Goal: Task Accomplishment & Management: Manage account settings

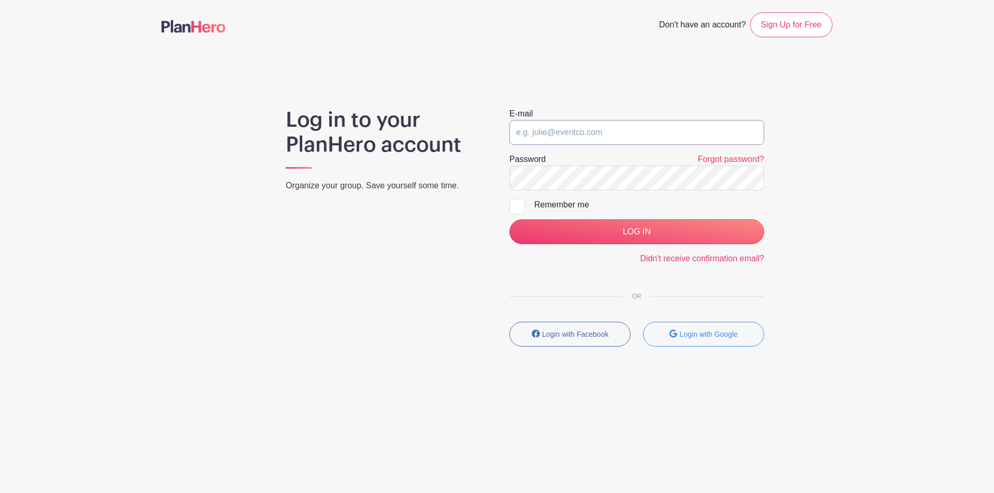
type input "johnnygonzales7788@gmail.com"
click at [620, 135] on input "johnnygonzales7788@gmail.com" at bounding box center [636, 132] width 255 height 25
click at [590, 125] on input "johnnygonzales7788@gmail.com" at bounding box center [636, 132] width 255 height 25
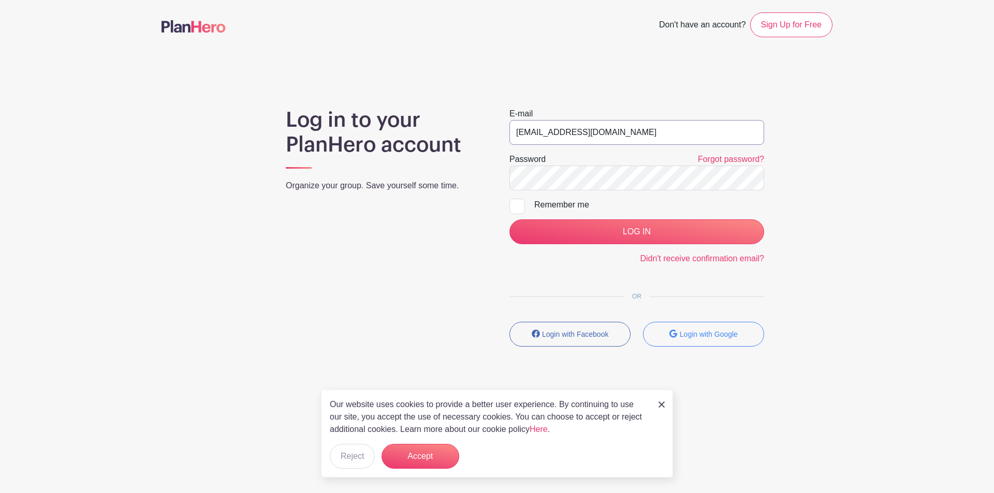
click at [582, 131] on input "johnnygonzales7788@gmail.com" at bounding box center [636, 132] width 255 height 25
click at [582, 131] on input "[EMAIL_ADDRESS][DOMAIN_NAME]" at bounding box center [636, 132] width 255 height 25
type input "c"
type input "[EMAIL_ADDRESS][DOMAIN_NAME]"
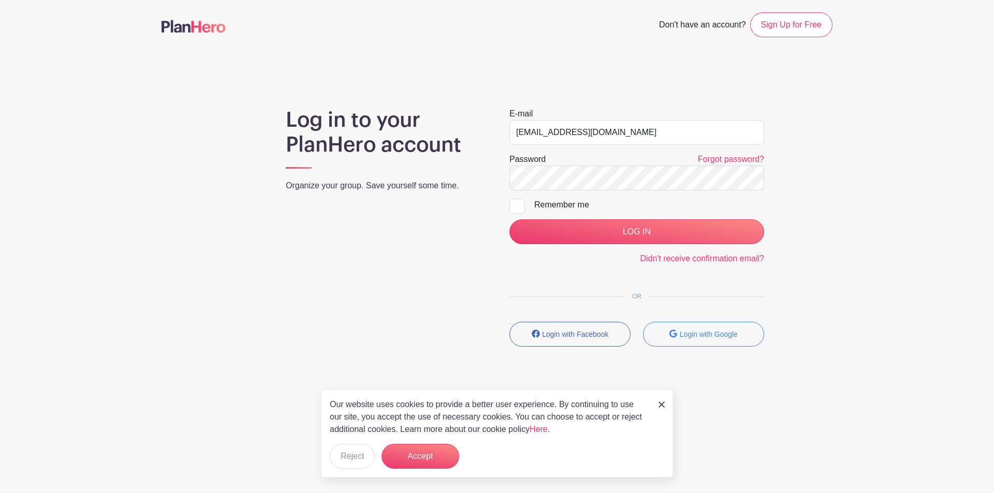
click at [510, 206] on div at bounding box center [517, 207] width 16 height 16
click at [510, 206] on input "Remember me" at bounding box center [512, 202] width 7 height 7
checkbox input "true"
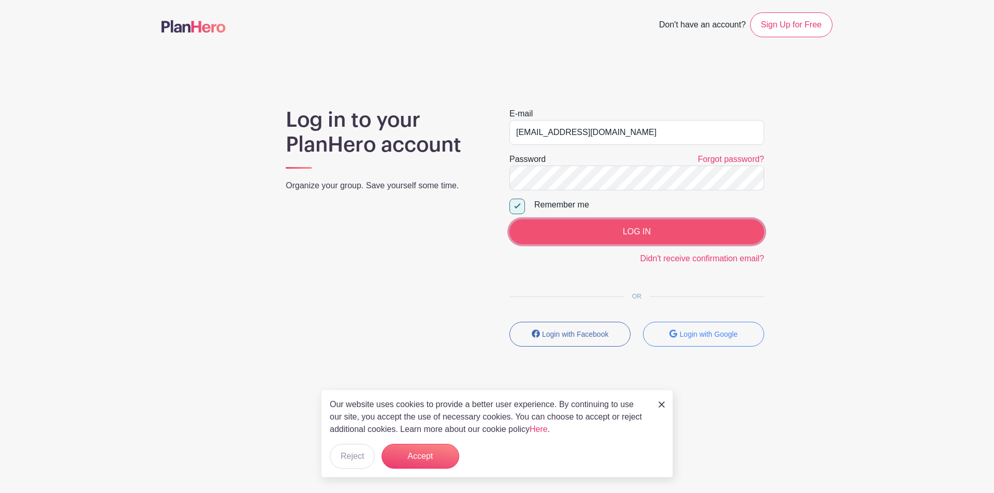
click at [534, 232] on input "LOG IN" at bounding box center [636, 232] width 255 height 25
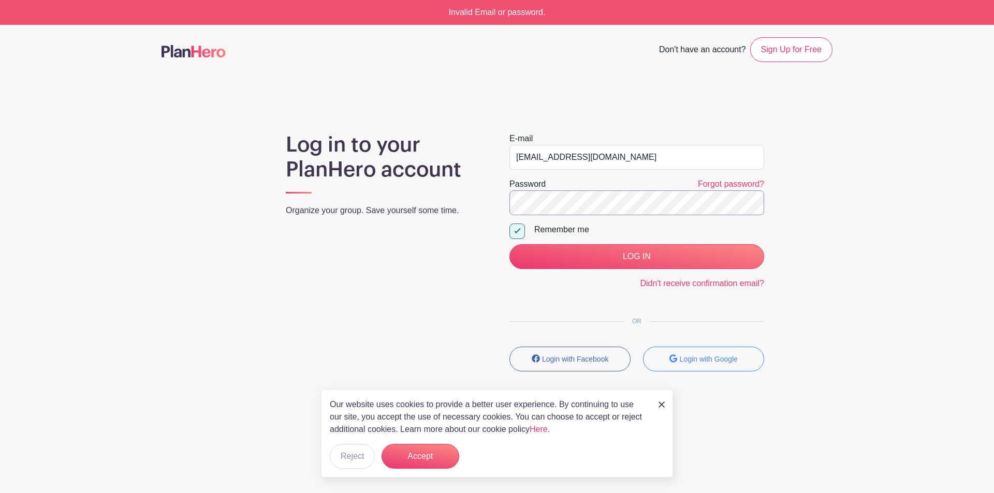
click at [509, 244] on input "LOG IN" at bounding box center [636, 256] width 255 height 25
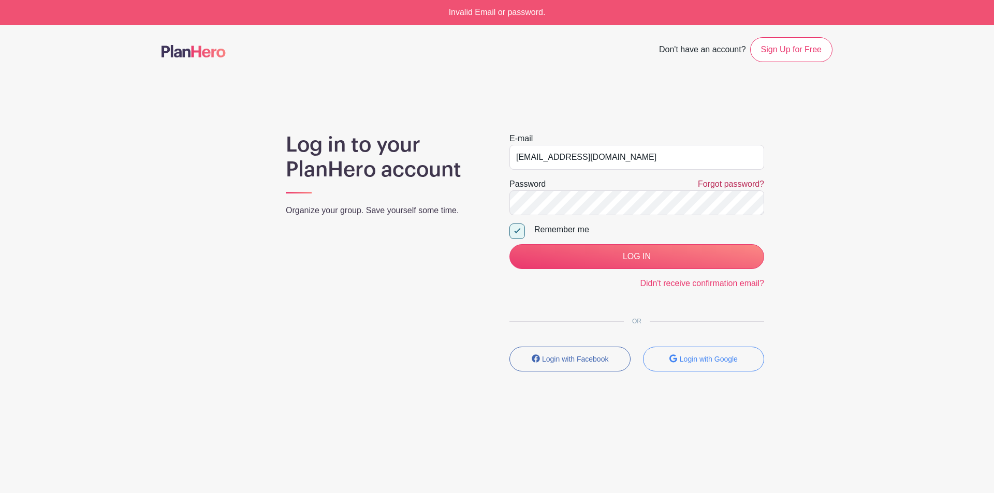
click at [701, 181] on link "Forgot password?" at bounding box center [731, 184] width 66 height 9
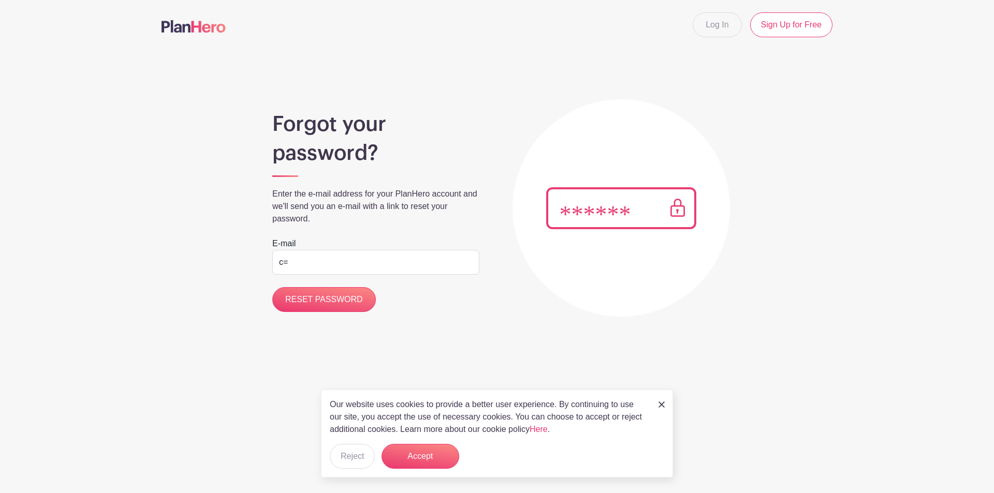
type input "c"
type input "volunteer-chair@crystalclearecovery.org"
click at [333, 299] on input "RESET PASSWORD" at bounding box center [324, 299] width 104 height 25
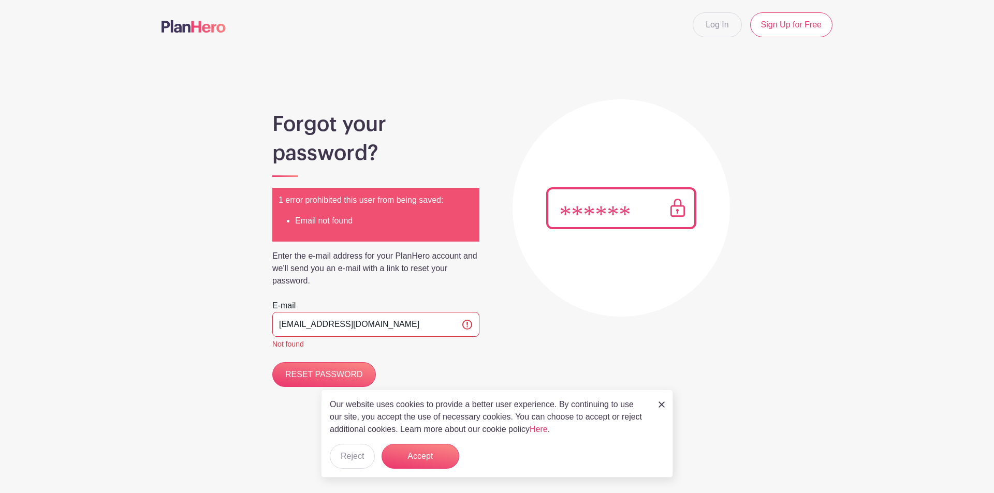
click at [336, 318] on input "volunteer-chair@crystalclearecovery.org" at bounding box center [375, 324] width 207 height 25
click at [342, 329] on input "volunteer-chair@crystalclearecovery.org" at bounding box center [375, 324] width 207 height 25
click at [354, 320] on input "volunteer-chair@crystalclearecovery.org" at bounding box center [375, 324] width 207 height 25
click at [458, 341] on div "Not found" at bounding box center [375, 344] width 207 height 11
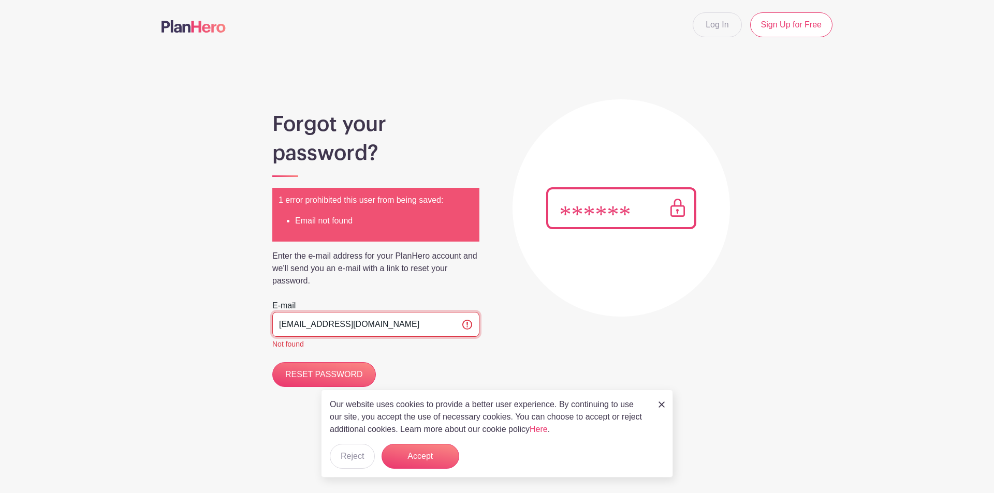
click at [447, 321] on input "volunteer-chair@crystalclearecovery.org" at bounding box center [375, 324] width 207 height 25
type input "volunteer-chair@crystalclearecovery.org"
click at [313, 376] on input "RESET PASSWORD" at bounding box center [324, 374] width 104 height 25
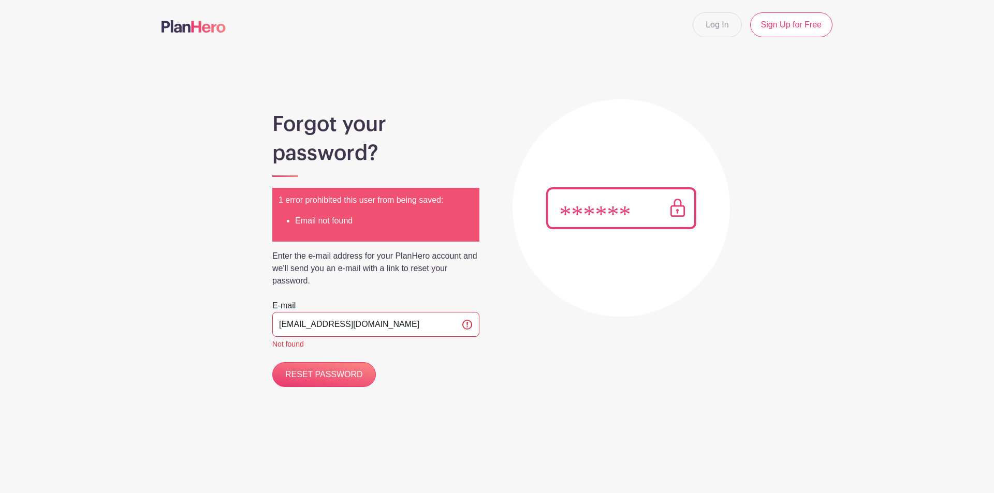
click at [319, 331] on input "volunteer-chair@crystalclearecovery.org" at bounding box center [375, 324] width 207 height 25
click at [319, 330] on input "volunteer-chair@crystalclearecovery.org" at bounding box center [375, 324] width 207 height 25
click at [318, 329] on input "volunteer-chair@crystalclearecovery.org" at bounding box center [375, 324] width 207 height 25
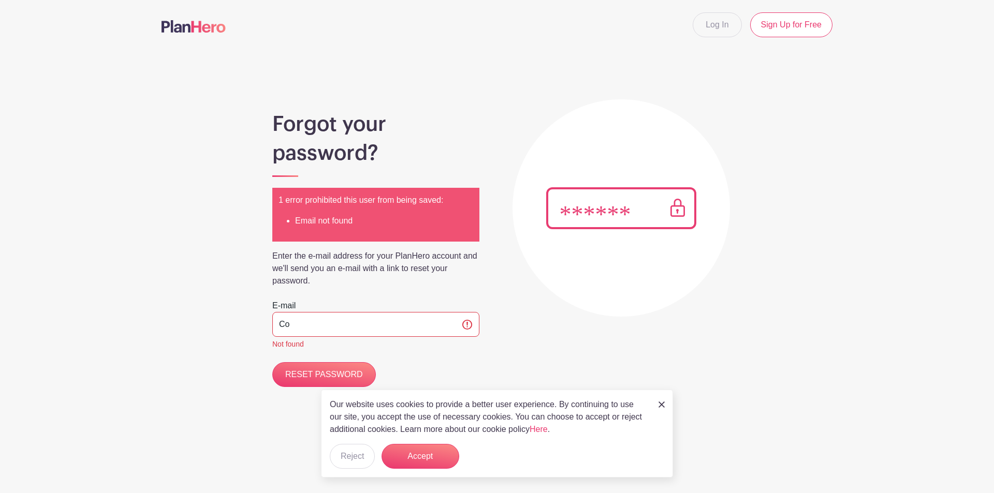
type input "C"
type input "Volunteer-Chair@crystalclearrecovery.org"
click at [291, 380] on input "RESET PASSWORD" at bounding box center [324, 374] width 104 height 25
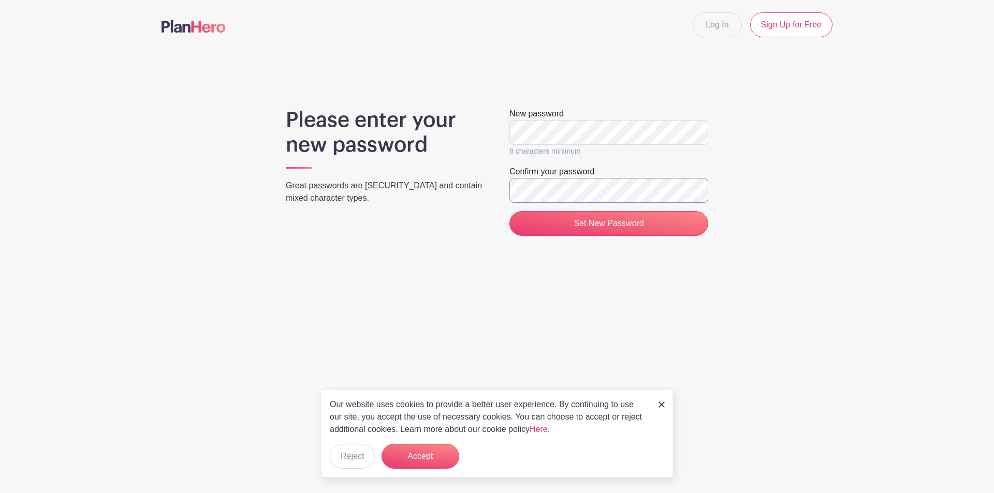
click at [509, 211] on input "Set New Password" at bounding box center [608, 223] width 199 height 25
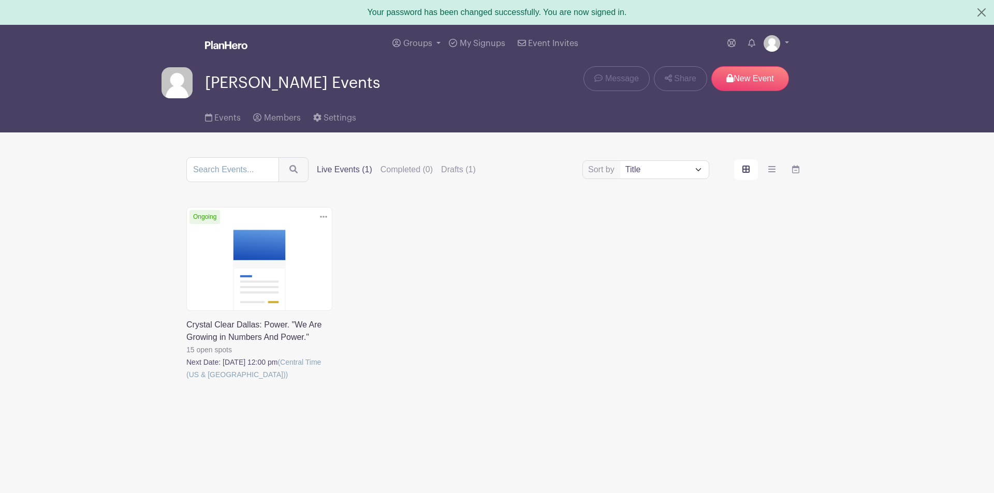
click at [580, 448] on main "Groups All Groups [PERSON_NAME] Events My Signups Event Invites My account Logo…" at bounding box center [497, 250] width 994 height 450
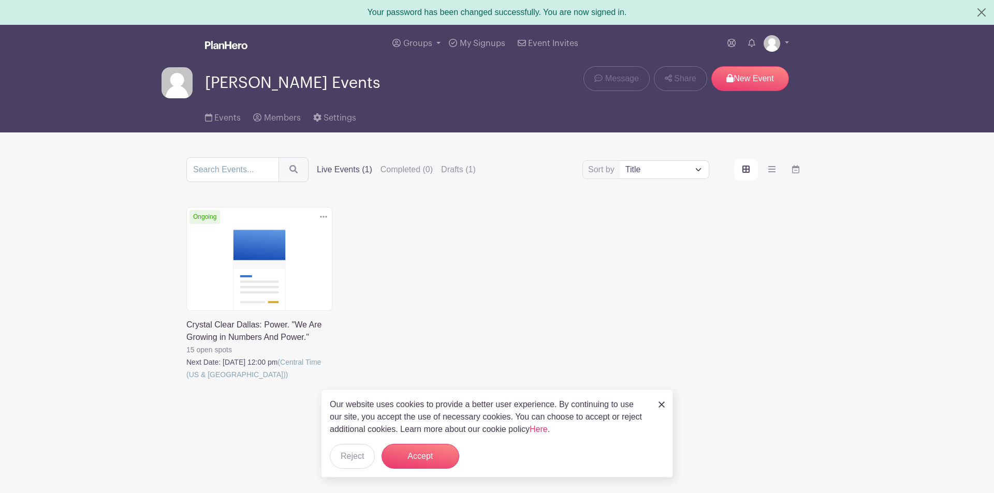
click at [186, 381] on link at bounding box center [186, 381] width 0 height 0
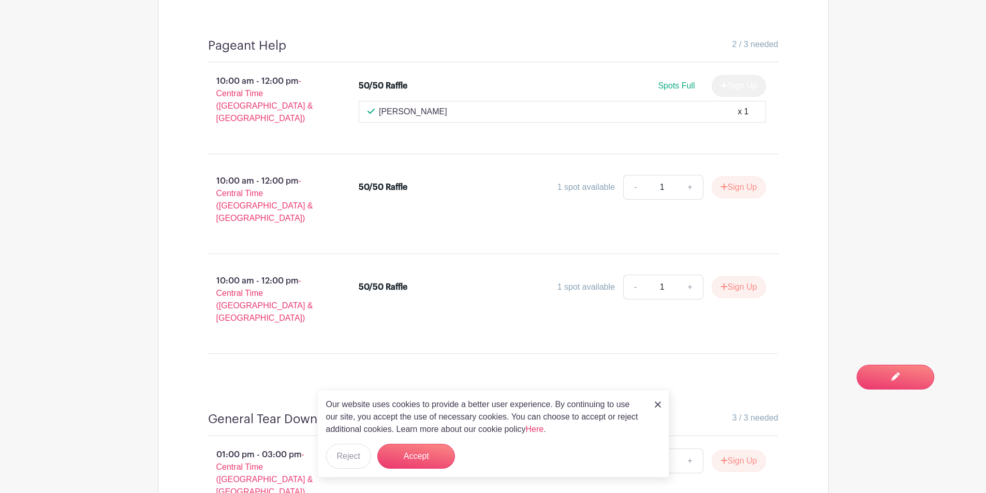
scroll to position [3776, 0]
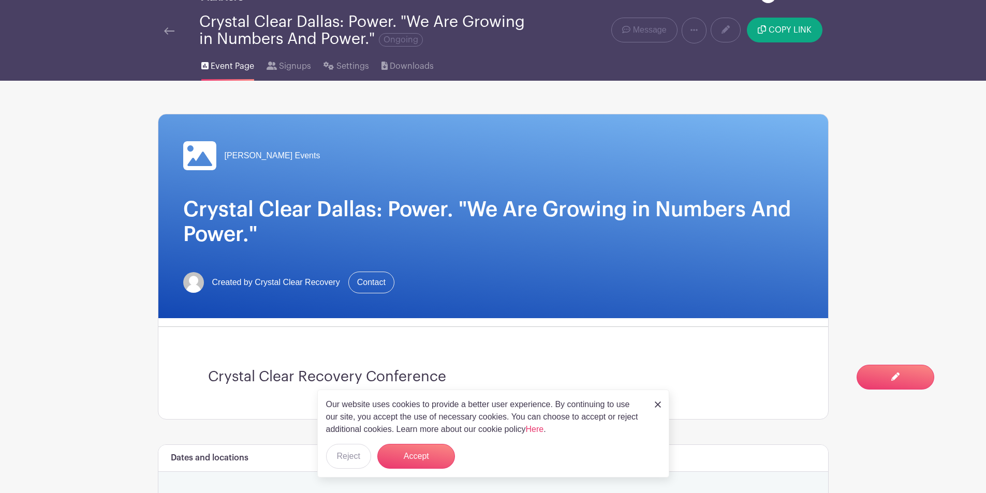
scroll to position [0, 0]
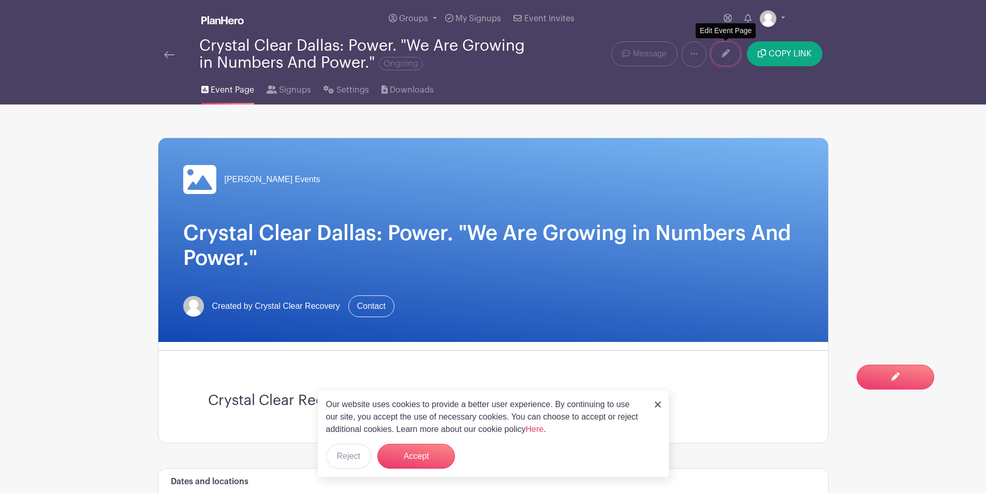
click at [719, 47] on link at bounding box center [726, 53] width 30 height 25
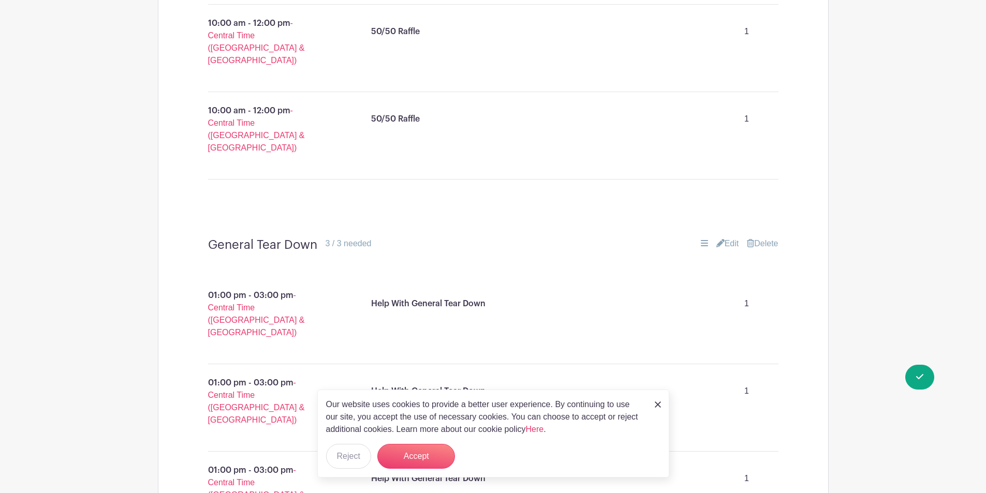
scroll to position [3989, 0]
click at [660, 407] on img at bounding box center [658, 405] width 6 height 6
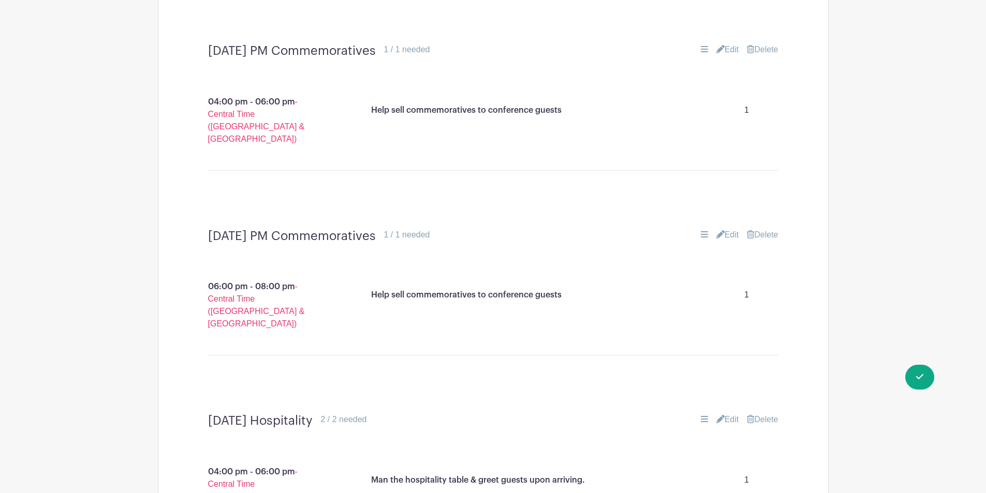
scroll to position [1607, 0]
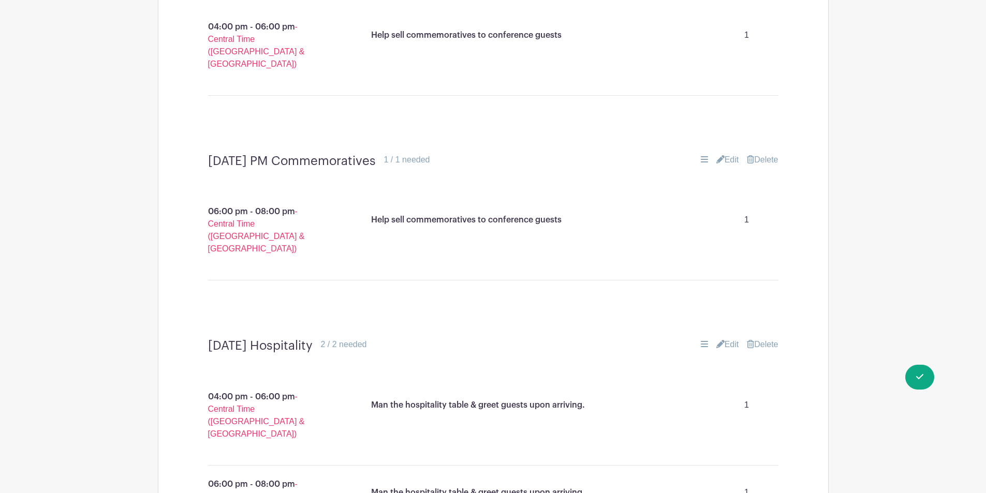
click at [726, 339] on link "Edit" at bounding box center [728, 345] width 23 height 12
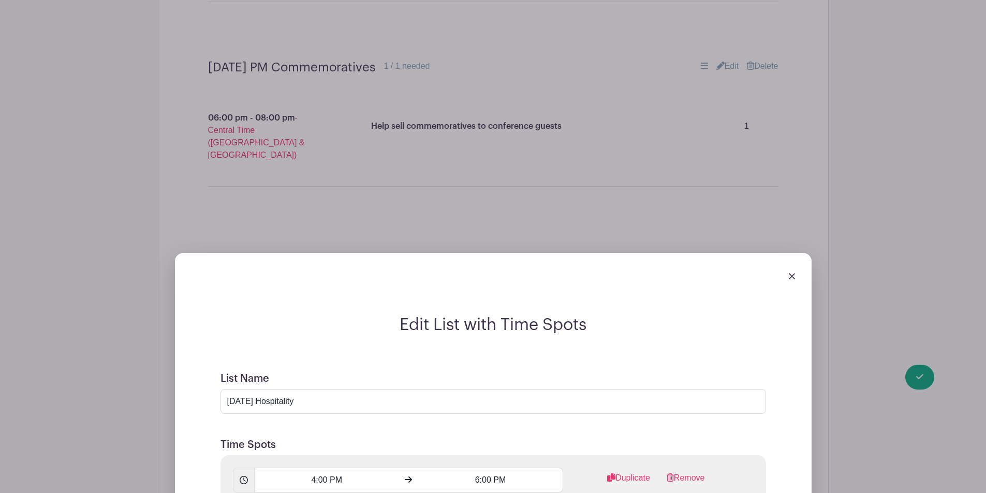
scroll to position [1866, 0]
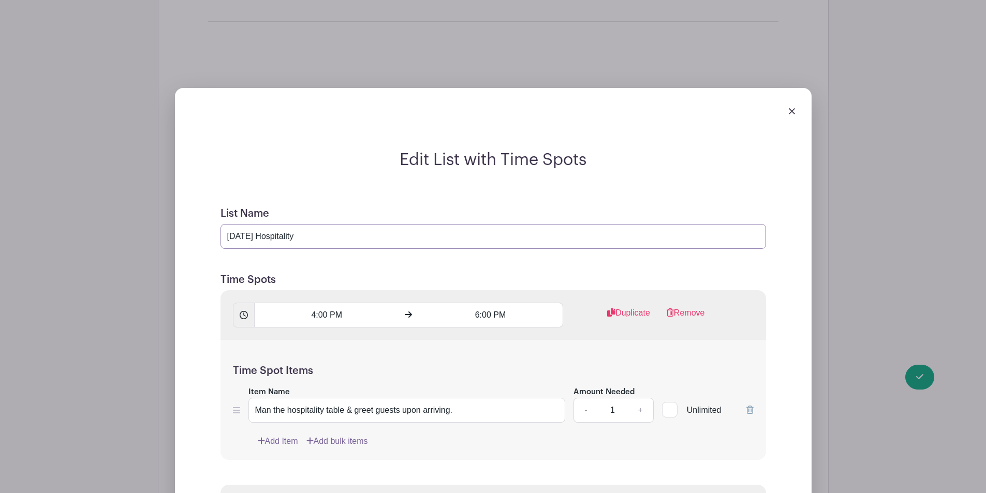
click at [230, 224] on input "Friday Hospitality" at bounding box center [494, 236] width 546 height 25
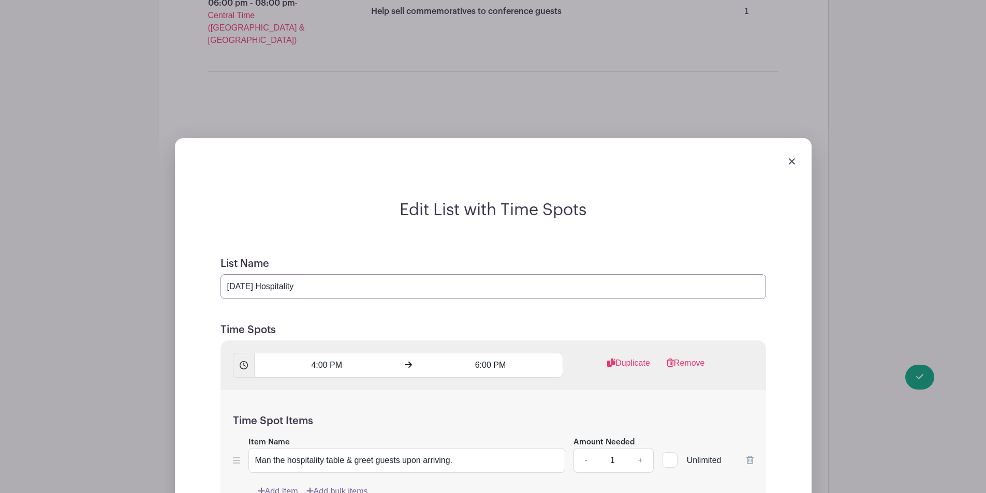
scroll to position [1815, 0]
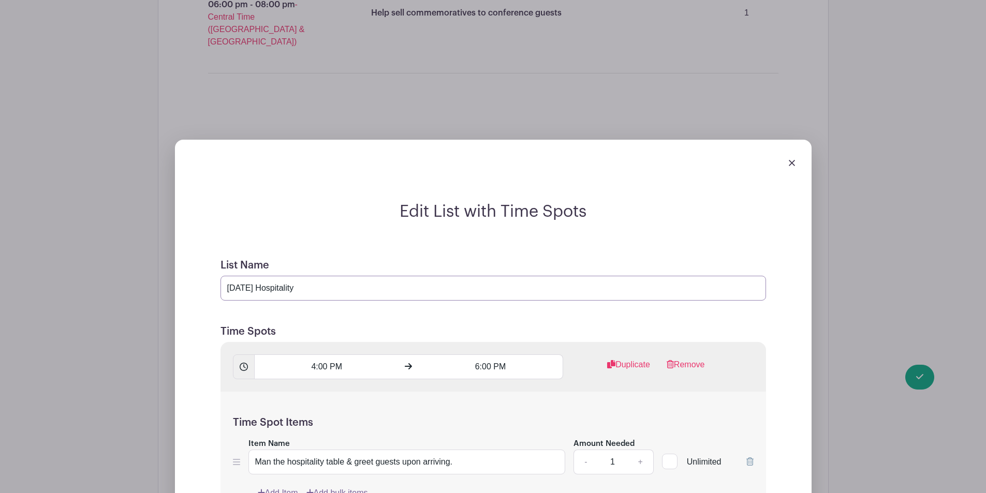
click at [247, 276] on input "Friday Hospitality" at bounding box center [494, 288] width 546 height 25
click at [249, 276] on input "Friday Hospitality" at bounding box center [494, 288] width 546 height 25
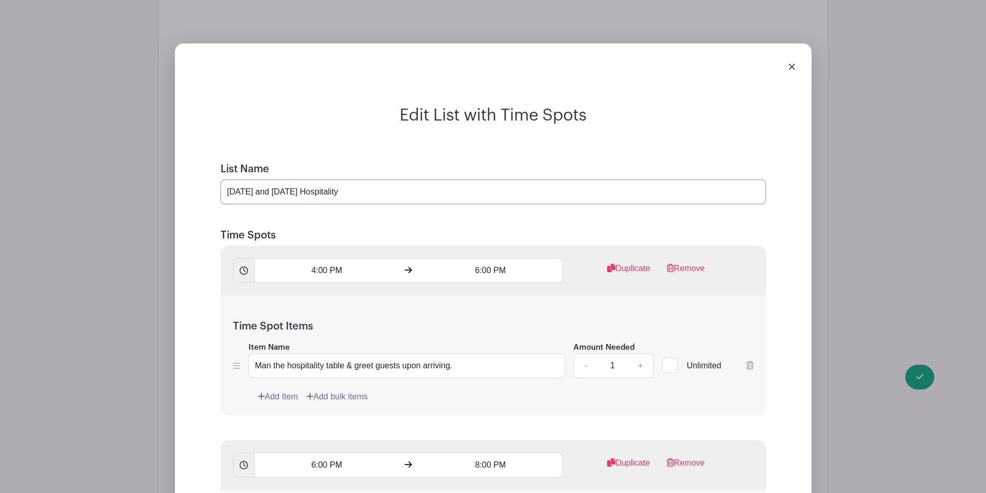
scroll to position [2073, 0]
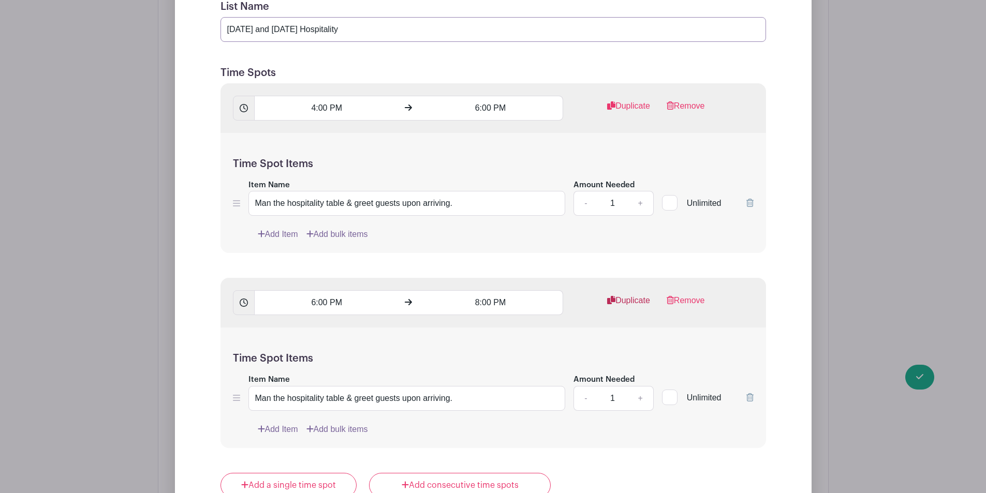
type input "[DATE] and [DATE] Hospitality"
click at [630, 295] on link "Duplicate" at bounding box center [628, 305] width 43 height 21
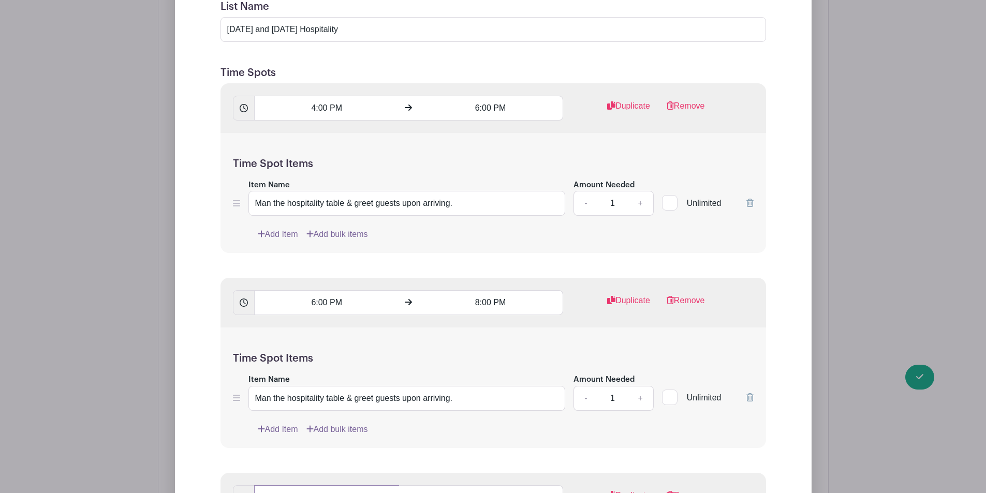
click at [350, 486] on input "6:00 PM" at bounding box center [326, 498] width 145 height 25
click at [285, 442] on div "06" at bounding box center [273, 445] width 34 height 20
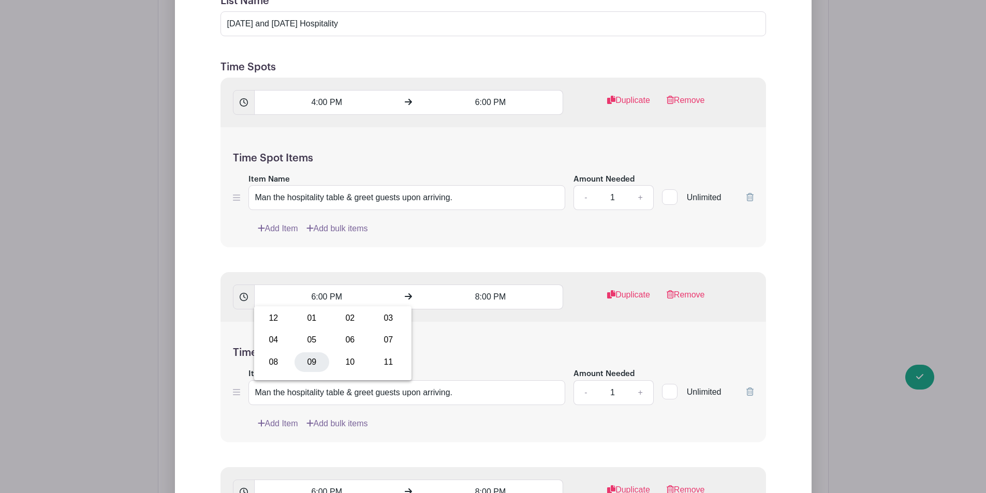
scroll to position [2177, 0]
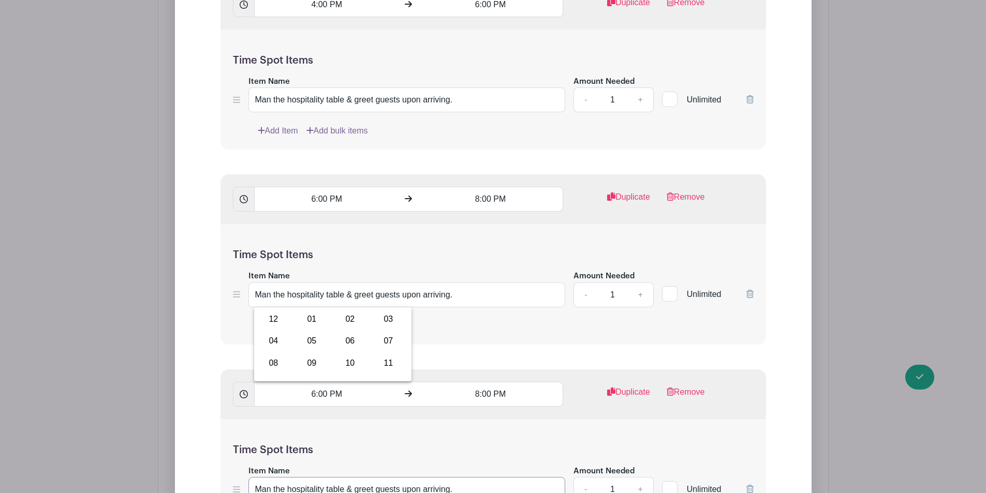
click at [349, 477] on input "Man the hospitality table & greet guests upon arriving." at bounding box center [406, 489] width 317 height 25
type input "Saturday"
click at [332, 382] on input "6:00 PM" at bounding box center [326, 394] width 145 height 25
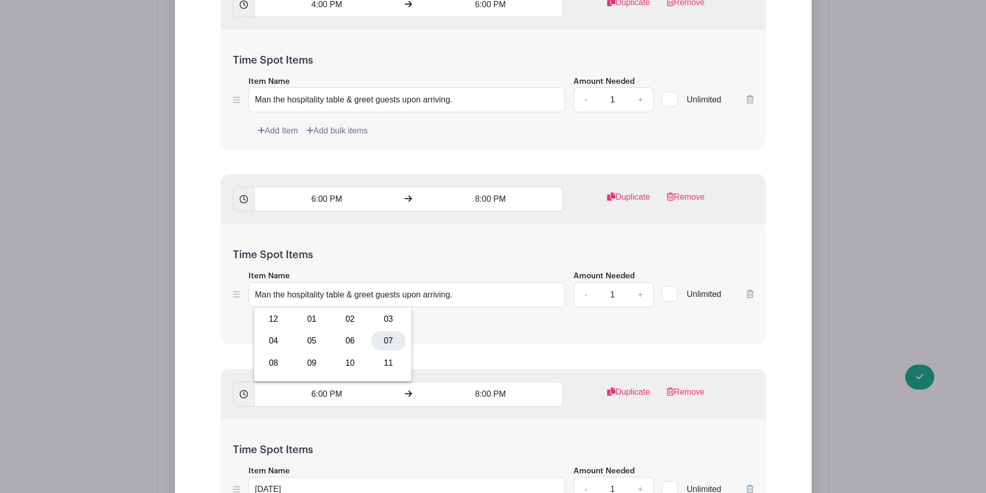
click at [399, 338] on div "07" at bounding box center [388, 341] width 35 height 20
click at [349, 382] on input "7:00 PM" at bounding box center [326, 394] width 145 height 25
click at [329, 382] on input "7:00 PM" at bounding box center [326, 394] width 145 height 25
click at [323, 382] on input "7:00 PM" at bounding box center [326, 394] width 145 height 25
click at [324, 382] on input "7:00 PM" at bounding box center [326, 394] width 145 height 25
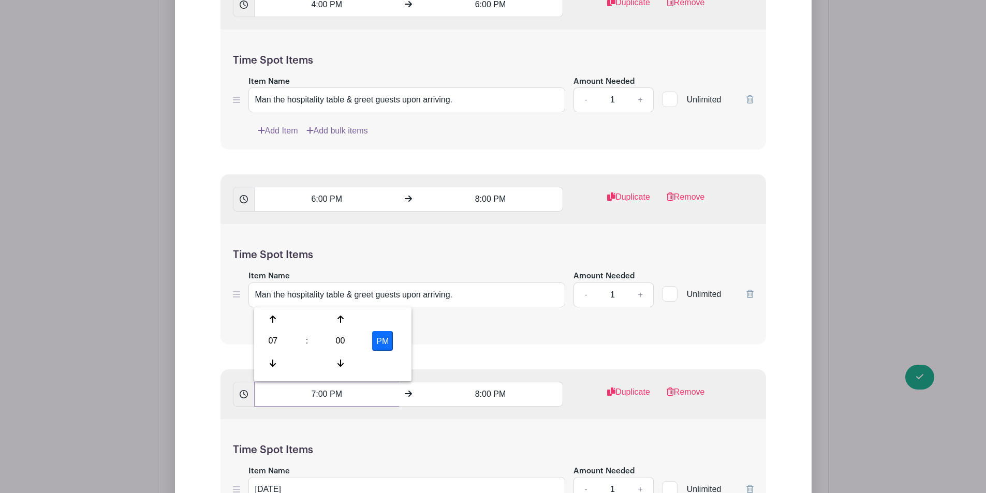
click at [325, 382] on input "7:00 PM" at bounding box center [326, 394] width 145 height 25
click at [326, 382] on input "7:00 PM" at bounding box center [326, 394] width 145 height 25
click at [340, 348] on div "00" at bounding box center [341, 341] width 34 height 20
click at [354, 336] on div "30" at bounding box center [350, 341] width 35 height 20
click at [342, 382] on input "7:30 PM" at bounding box center [326, 394] width 145 height 25
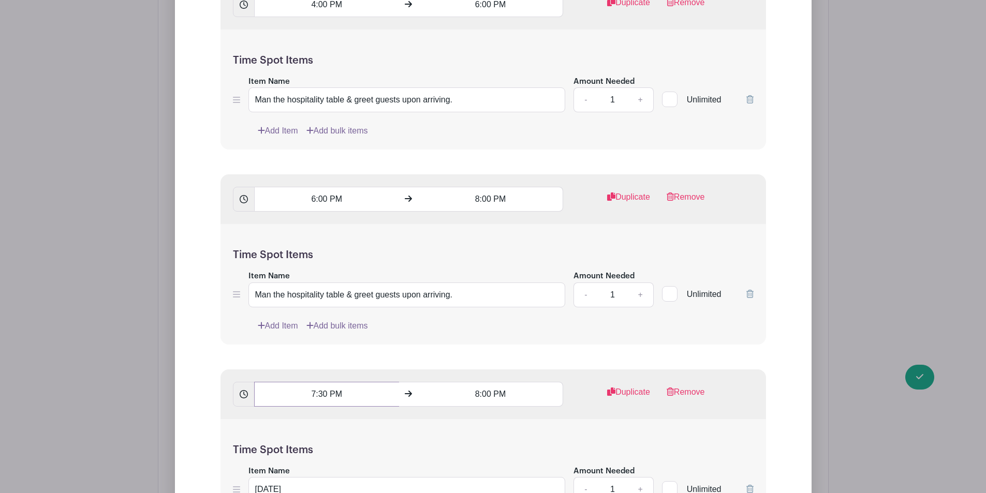
click at [339, 382] on input "7:30 PM" at bounding box center [326, 394] width 145 height 25
click at [375, 338] on button "PM" at bounding box center [382, 341] width 21 height 20
type input "7:30 AM"
click at [475, 382] on input "8:00 PM" at bounding box center [490, 394] width 145 height 25
click at [517, 339] on div "00" at bounding box center [505, 341] width 34 height 20
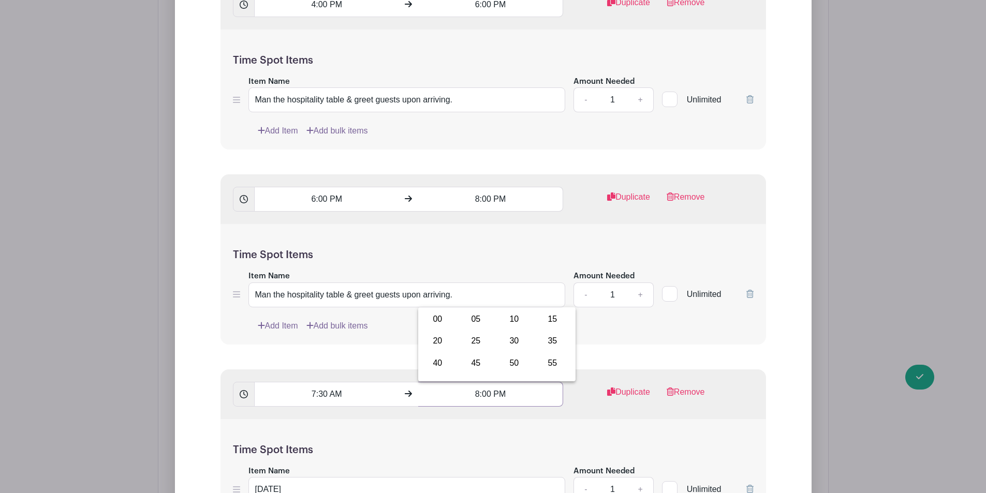
click at [486, 382] on input "8:00 PM" at bounding box center [490, 394] width 145 height 25
click at [482, 382] on input "8:00 PM" at bounding box center [490, 394] width 145 height 25
click at [477, 382] on input "8:00 PM" at bounding box center [490, 394] width 145 height 25
click at [478, 382] on input "8:00 PM" at bounding box center [490, 394] width 145 height 25
click at [525, 343] on div "30" at bounding box center [514, 341] width 35 height 20
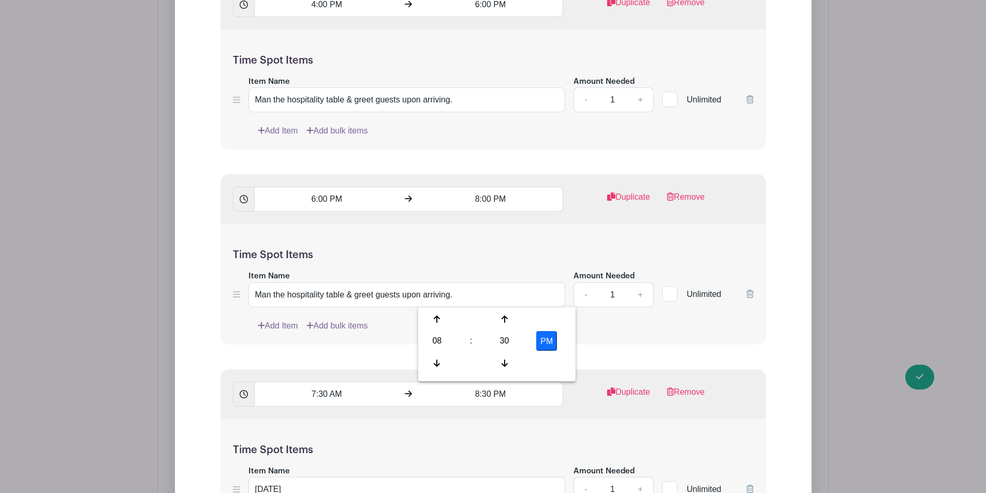
click at [547, 346] on button "PM" at bounding box center [546, 341] width 21 height 20
type input "8:30 AM"
click at [643, 419] on div "Time Spot Items Item Name Saturday Amount Needed - 1 + Unlimited Add Item Add b…" at bounding box center [494, 479] width 546 height 121
click at [418, 477] on input "Saturday" at bounding box center [406, 489] width 317 height 25
click at [309, 477] on input "Saturday Hospitlity" at bounding box center [406, 489] width 317 height 25
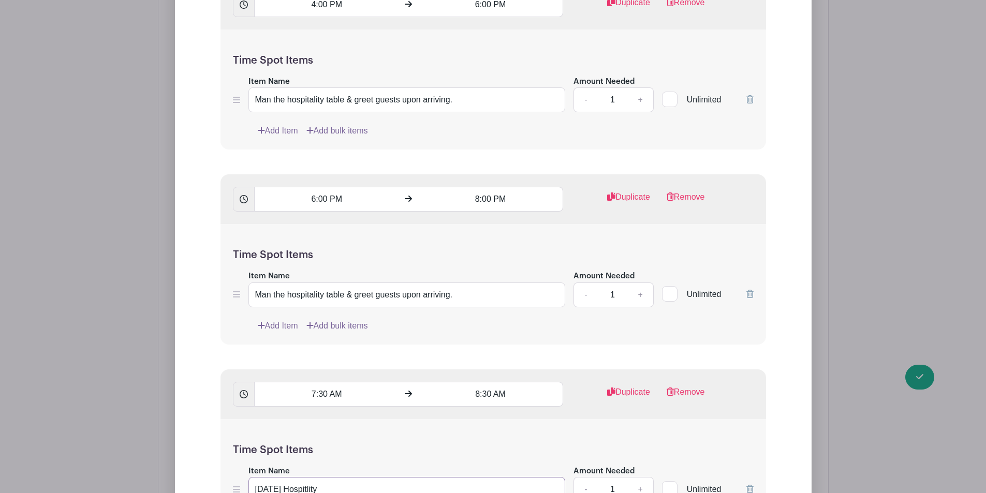
click at [309, 477] on input "Saturday Hospitlity" at bounding box center [406, 489] width 317 height 25
type input "[DATE] Hospitality"
click at [619, 386] on link "Duplicate" at bounding box center [628, 396] width 43 height 21
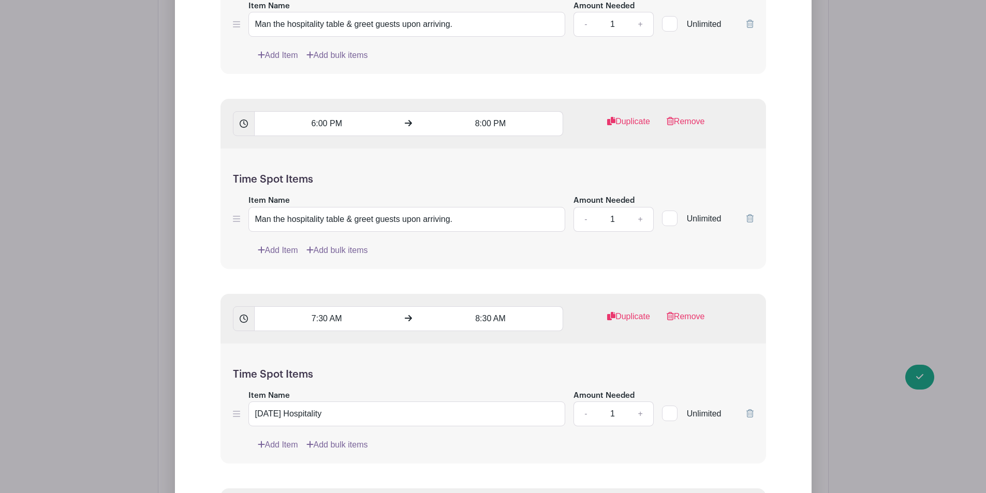
scroll to position [2332, 0]
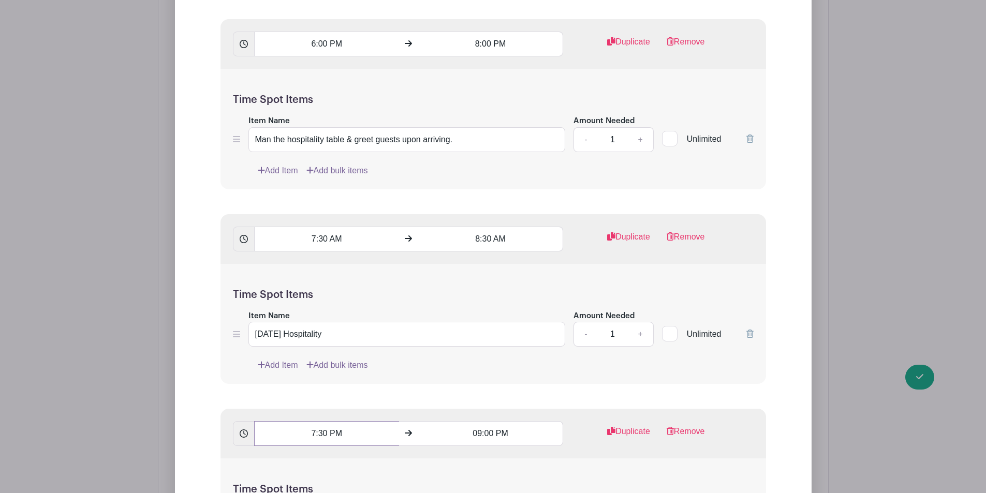
click at [367, 421] on input "7:30 PM" at bounding box center [326, 433] width 145 height 25
click at [276, 375] on div "03" at bounding box center [273, 381] width 34 height 20
click at [312, 407] on div "09" at bounding box center [312, 403] width 35 height 20
type input "9:19 PM"
click at [484, 421] on input "09:00 PM" at bounding box center [490, 433] width 145 height 25
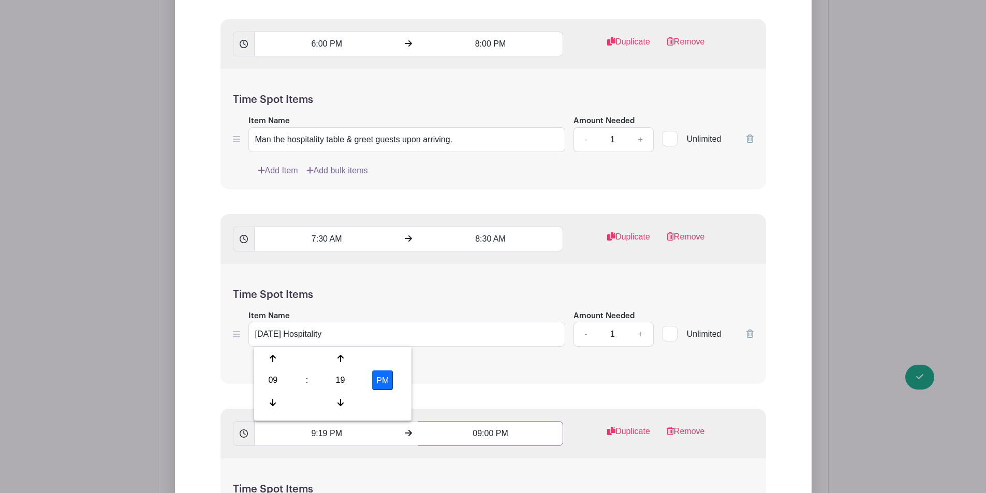
type input "3:19 PM"
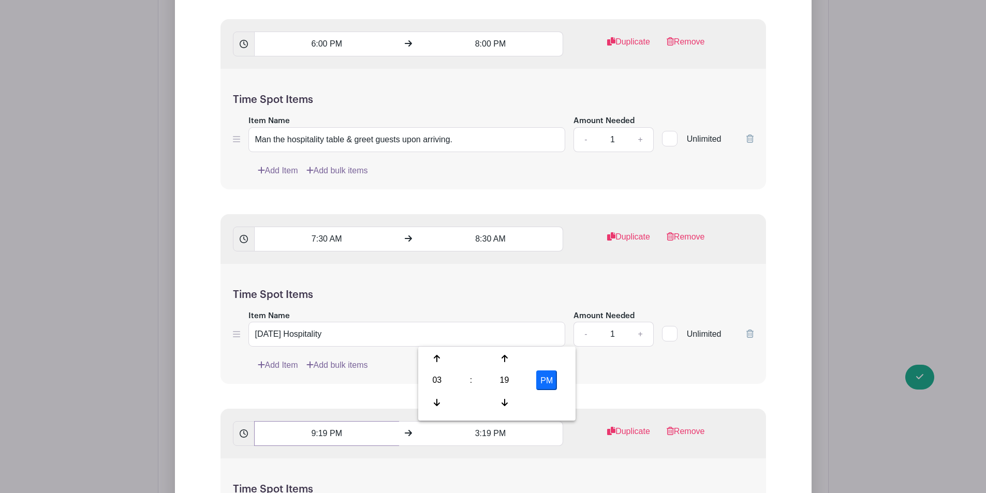
click at [331, 421] on input "9:19 PM" at bounding box center [326, 433] width 145 height 25
click at [326, 421] on input "9:19 PM" at bounding box center [326, 433] width 145 height 25
click at [320, 421] on input "9:19 PM" at bounding box center [326, 433] width 145 height 25
click at [337, 389] on div "19" at bounding box center [341, 381] width 34 height 20
click at [346, 384] on div "30" at bounding box center [350, 381] width 35 height 20
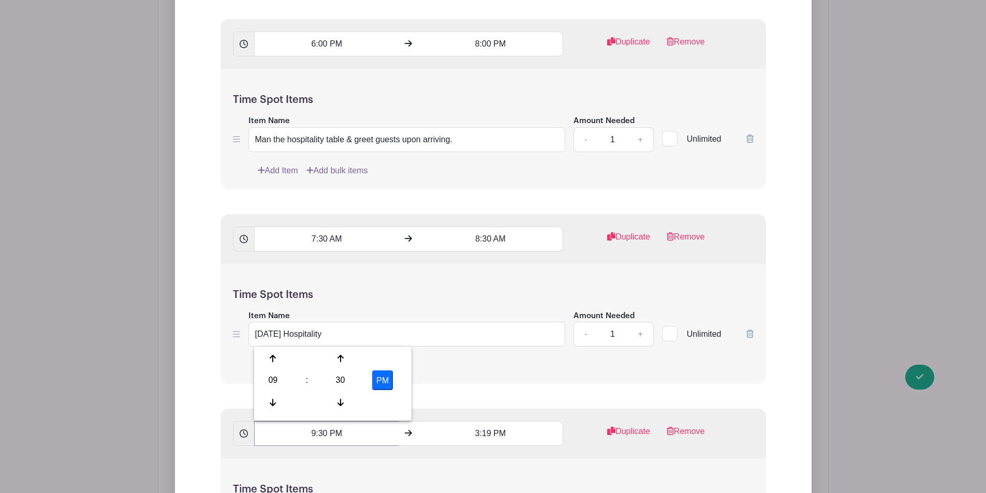
click at [335, 421] on input "9:30 PM" at bounding box center [326, 433] width 145 height 25
click at [346, 421] on input "9:30 PM" at bounding box center [326, 433] width 145 height 25
click at [390, 378] on button "PM" at bounding box center [382, 381] width 21 height 20
type input "9:30 AM"
click at [460, 421] on input "3:19 PM" at bounding box center [490, 433] width 145 height 25
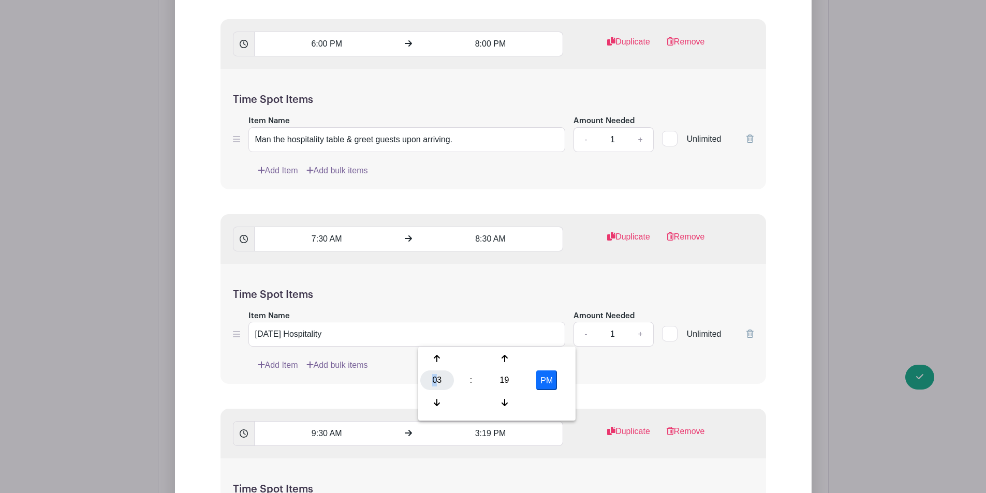
click at [434, 375] on div "03" at bounding box center [437, 381] width 34 height 20
click at [543, 400] on div "11" at bounding box center [552, 403] width 35 height 20
click at [497, 379] on div "19" at bounding box center [505, 381] width 34 height 20
click at [503, 382] on div "30" at bounding box center [514, 381] width 35 height 20
click at [540, 374] on button "PM" at bounding box center [546, 381] width 21 height 20
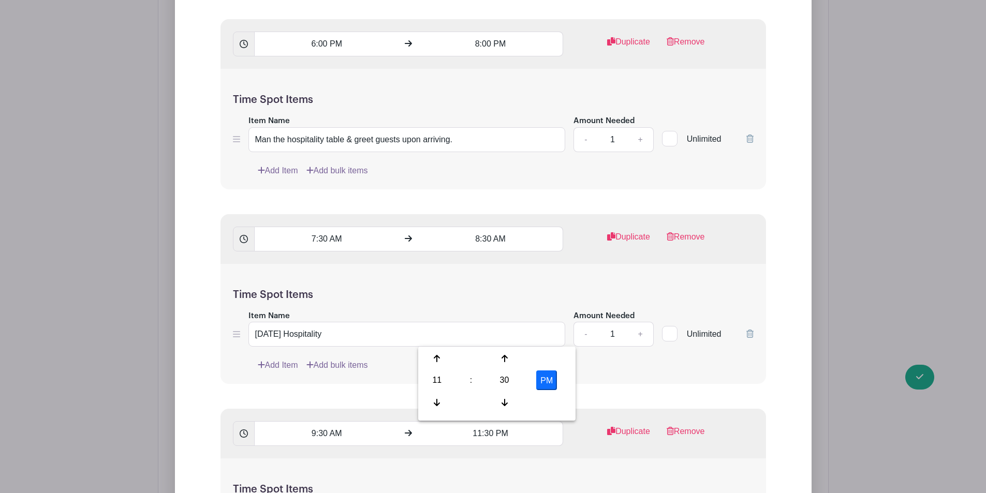
type input "11:30 AM"
click at [620, 426] on link "Duplicate" at bounding box center [628, 436] width 43 height 21
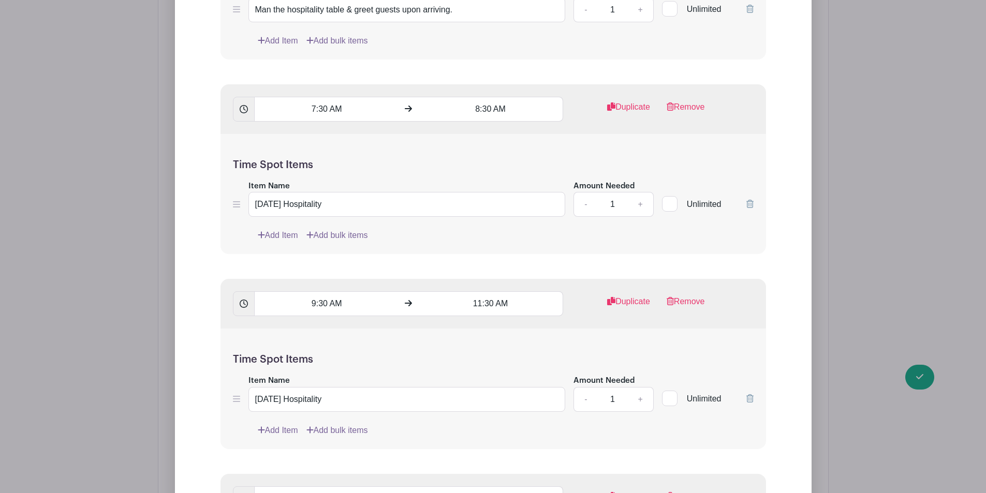
scroll to position [2539, 0]
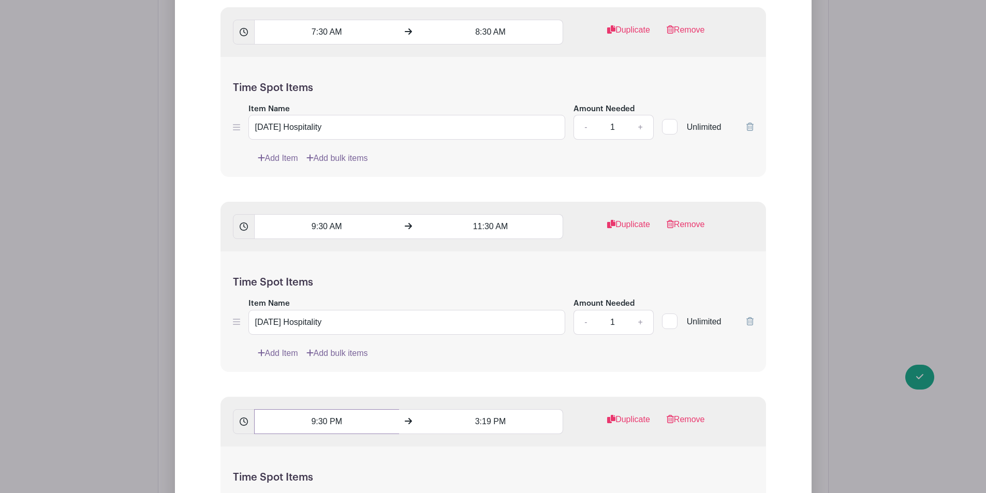
click at [331, 410] on input "9:30 PM" at bounding box center [326, 422] width 145 height 25
click at [270, 361] on div "03" at bounding box center [273, 369] width 34 height 20
click at [264, 355] on div "12" at bounding box center [273, 347] width 35 height 20
click at [334, 372] on div "20" at bounding box center [341, 369] width 34 height 20
click at [350, 371] on div "30" at bounding box center [350, 369] width 35 height 20
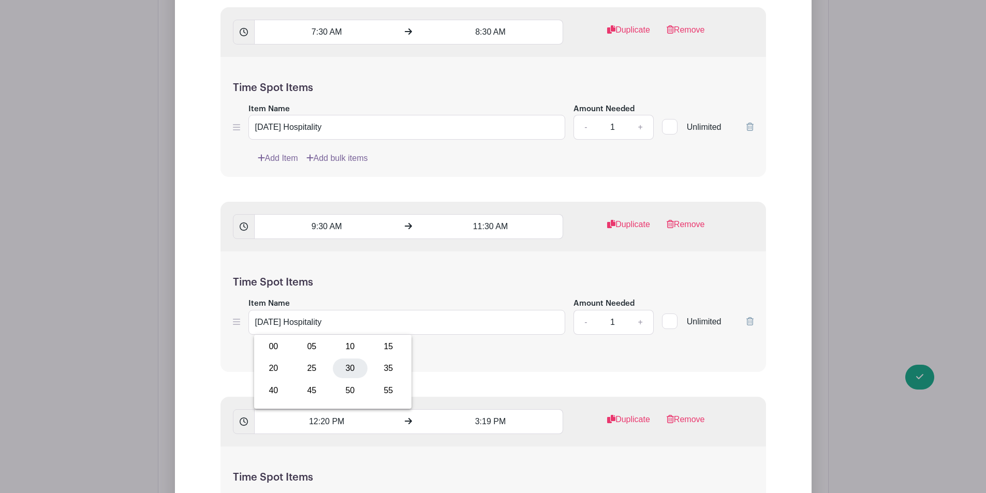
type input "12:30 PM"
drag, startPoint x: 473, startPoint y: 321, endPoint x: 480, endPoint y: 321, distance: 7.8
click at [473, 410] on input "3:19 PM" at bounding box center [490, 422] width 145 height 25
click at [438, 372] on div "03" at bounding box center [437, 369] width 34 height 20
click at [504, 344] on div "02" at bounding box center [514, 347] width 35 height 20
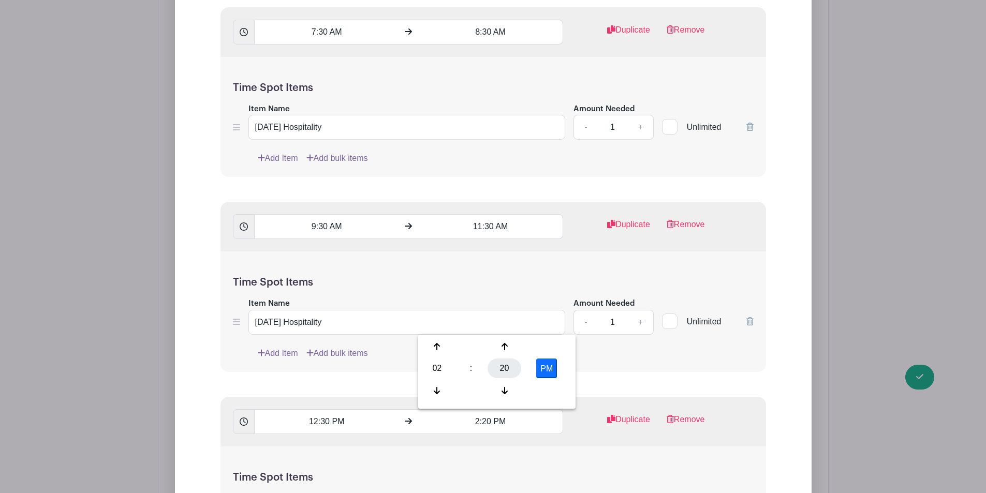
click at [501, 359] on div "20" at bounding box center [505, 369] width 34 height 20
click at [485, 410] on input "2:20 PM" at bounding box center [490, 422] width 145 height 25
click at [487, 410] on input "2:20 PM" at bounding box center [490, 422] width 145 height 25
click at [508, 364] on div "30" at bounding box center [514, 369] width 35 height 20
type input "2:30 PM"
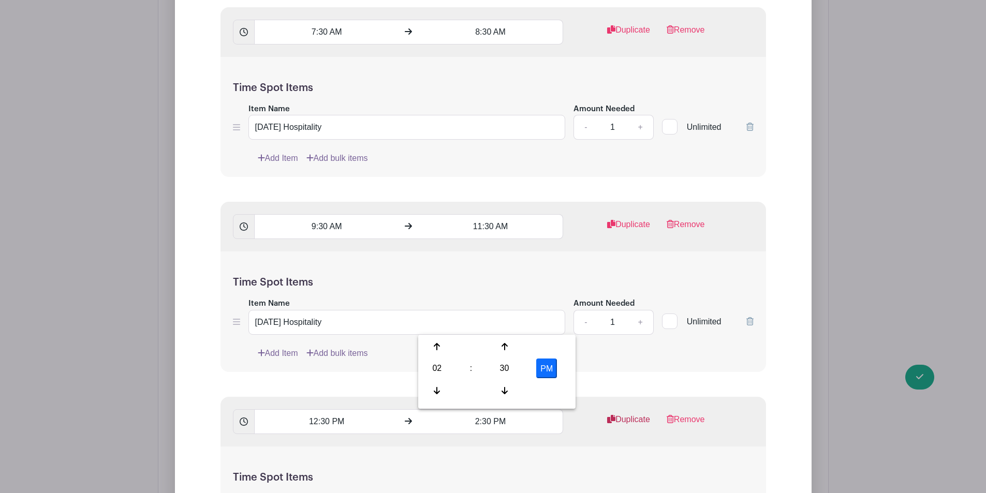
click at [628, 414] on link "Duplicate" at bounding box center [628, 424] width 43 height 21
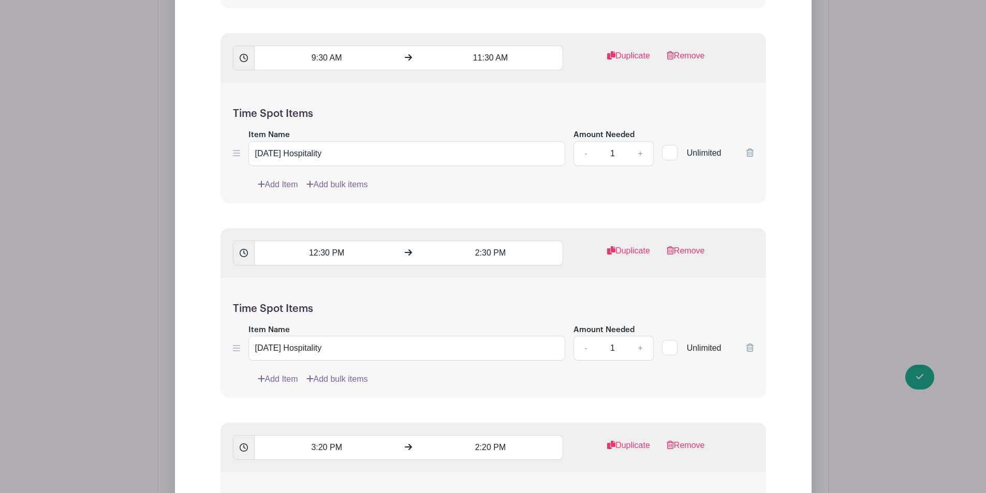
scroll to position [2746, 0]
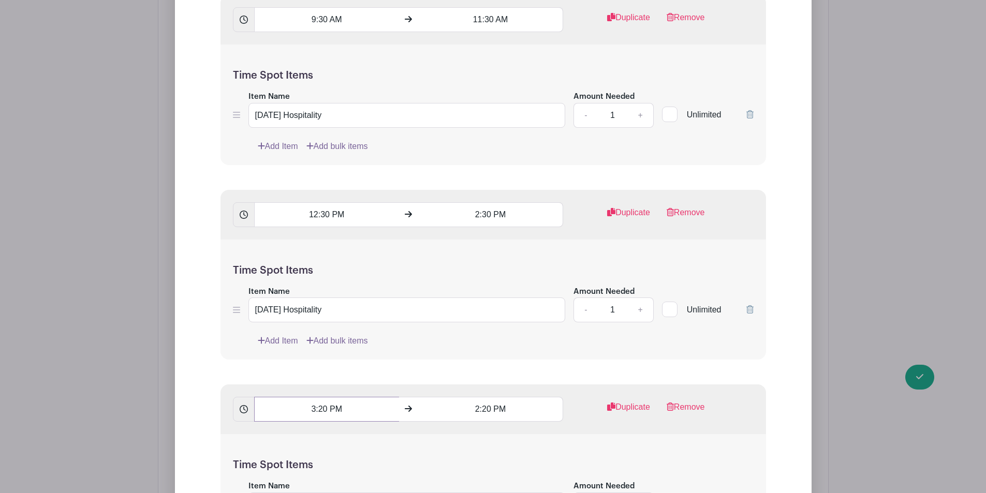
click at [314, 397] on input "3:20 PM" at bounding box center [326, 409] width 145 height 25
click at [266, 359] on div "03" at bounding box center [273, 356] width 34 height 20
click at [355, 338] on div "02" at bounding box center [350, 335] width 35 height 20
click at [334, 352] on div "20" at bounding box center [341, 356] width 34 height 20
click at [348, 352] on div "30" at bounding box center [350, 356] width 35 height 20
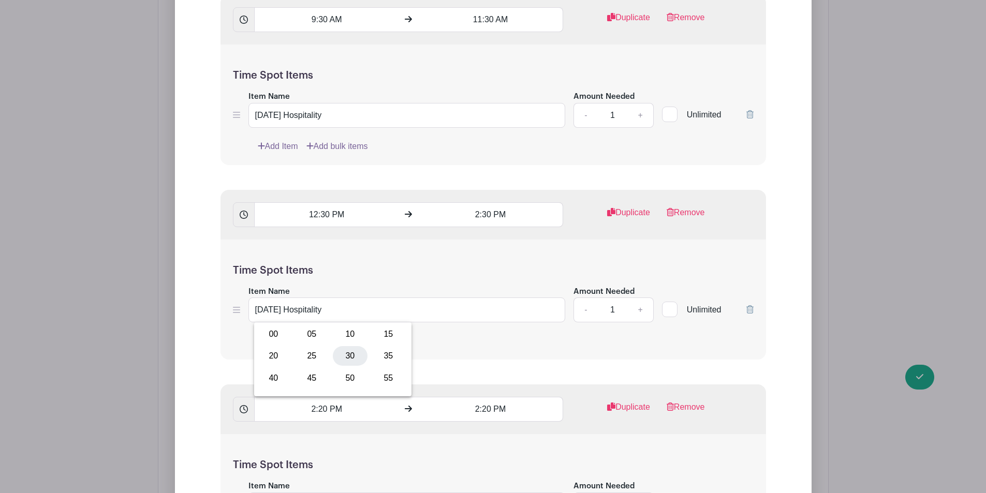
type input "2:30 PM"
click at [485, 397] on input "2:20 PM" at bounding box center [490, 409] width 145 height 25
click at [440, 365] on div "03" at bounding box center [437, 356] width 34 height 20
click at [451, 360] on div "04" at bounding box center [437, 356] width 35 height 20
click at [517, 356] on div "21" at bounding box center [505, 356] width 34 height 20
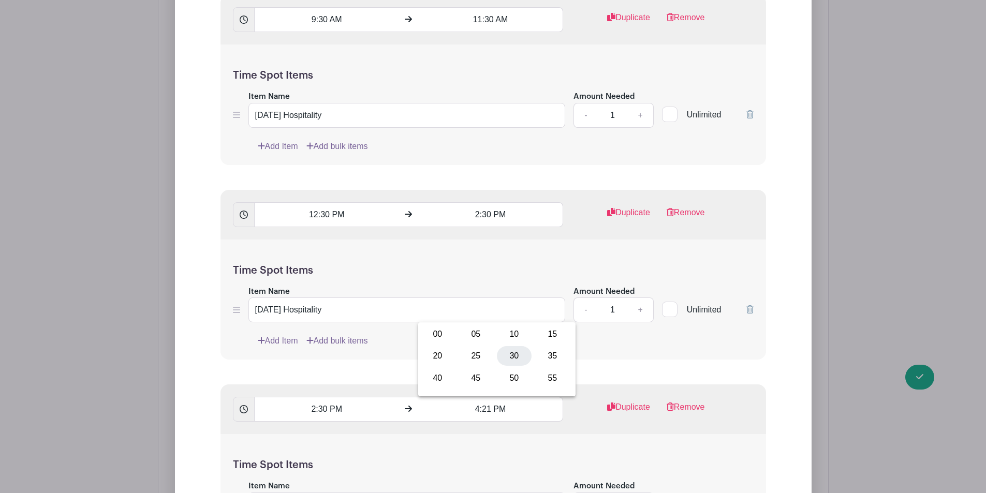
click at [504, 357] on div "30" at bounding box center [514, 356] width 35 height 20
type input "4:30 PM"
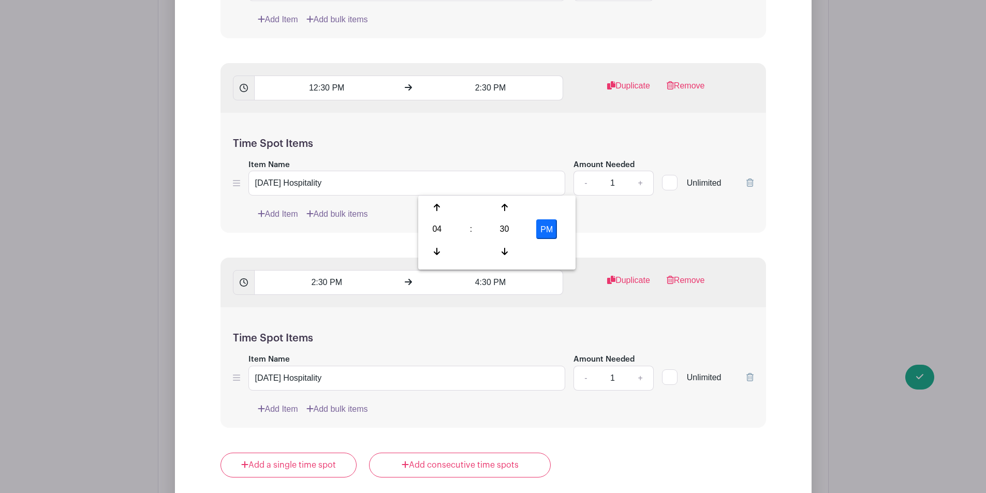
scroll to position [3005, 0]
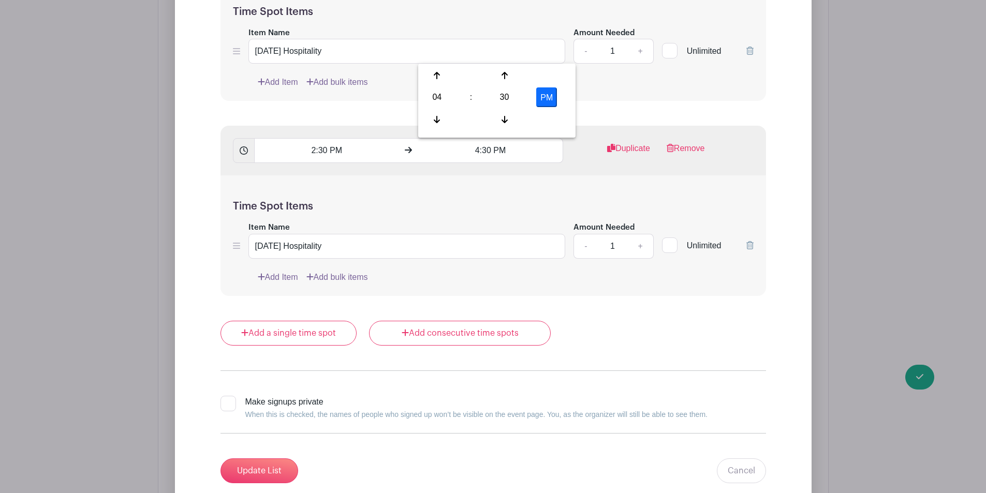
click at [238, 459] on input "Update List" at bounding box center [260, 471] width 78 height 25
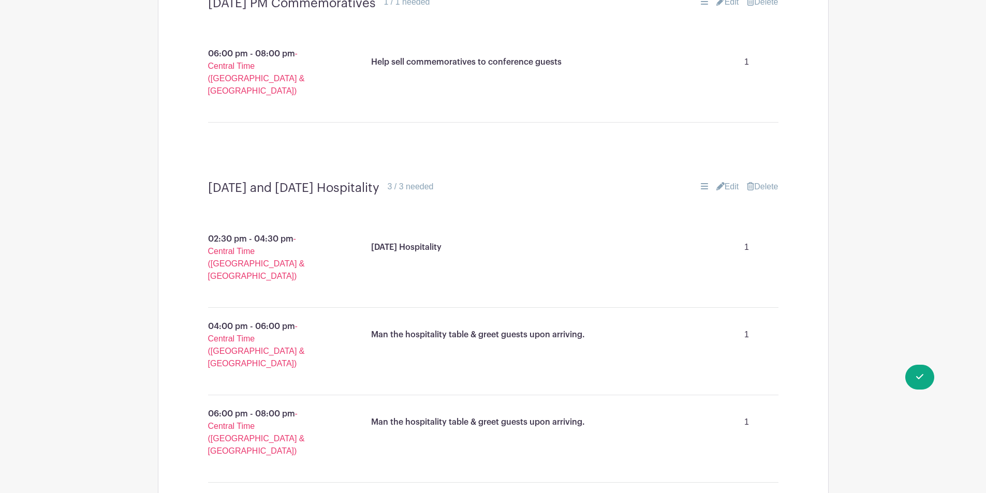
scroll to position [1763, 0]
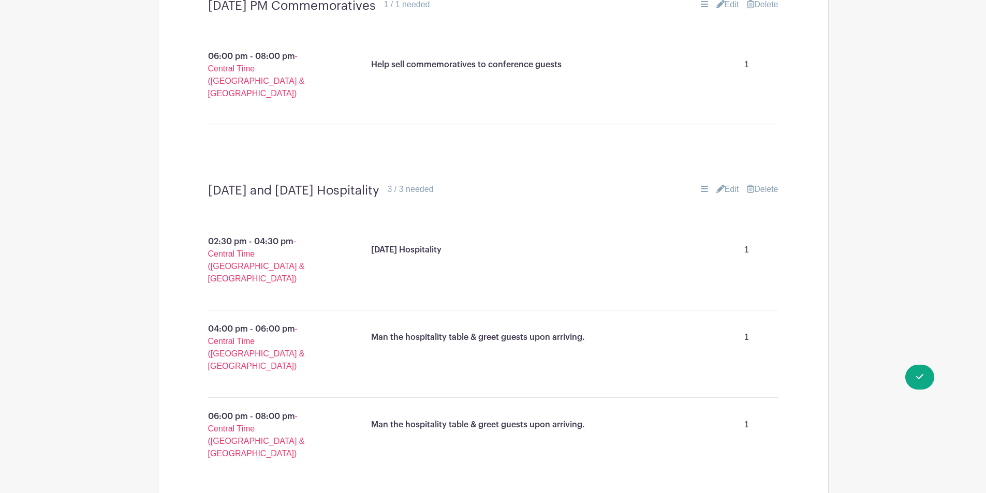
click at [299, 231] on p "02:30 pm - 04:30 pm - Central Time (US & Canada)" at bounding box center [260, 260] width 155 height 58
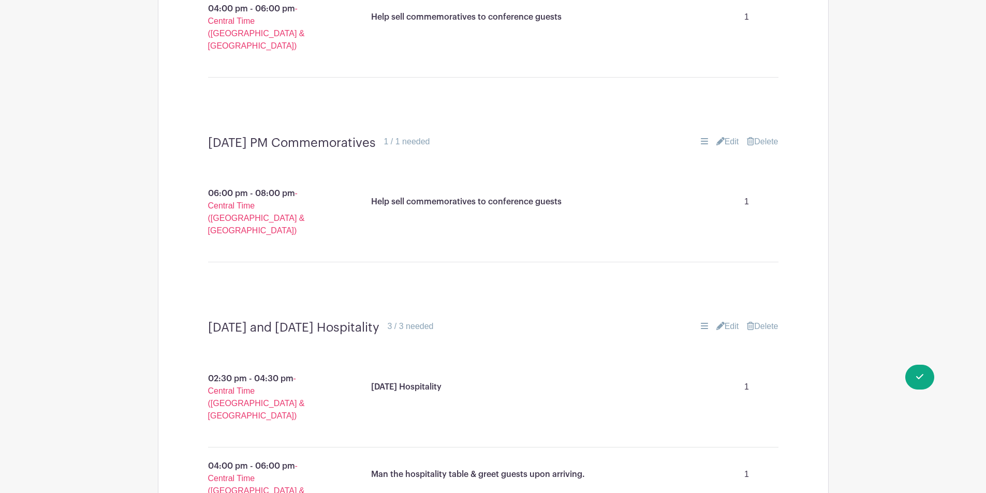
scroll to position [1607, 0]
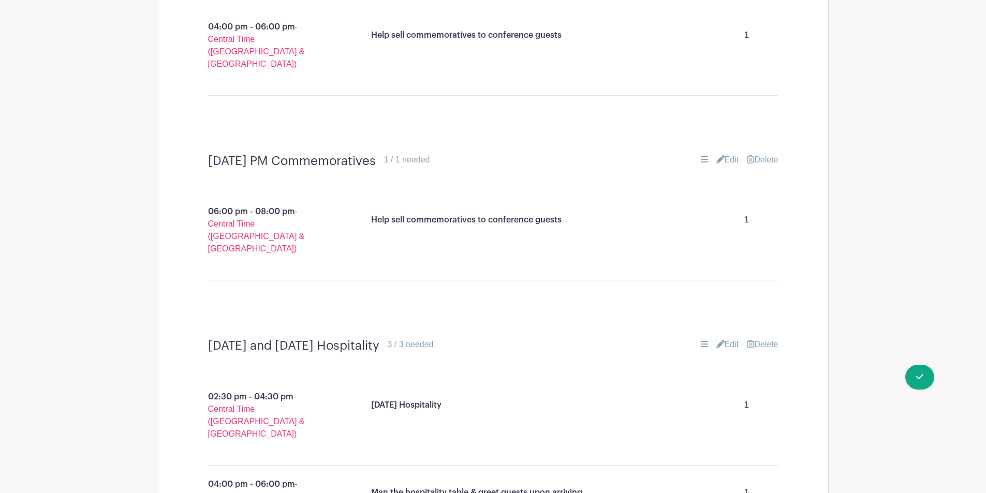
click at [364, 330] on div "Friday and Saturday Hospitality 3 / 3 needed Edit Delete" at bounding box center [493, 346] width 620 height 32
click at [358, 339] on h4 "[DATE] and [DATE] Hospitality" at bounding box center [293, 346] width 171 height 15
click at [720, 330] on div "Friday and Saturday Hospitality 3 / 3 needed Edit Delete" at bounding box center [493, 346] width 620 height 32
click at [720, 339] on link "Edit" at bounding box center [728, 345] width 23 height 12
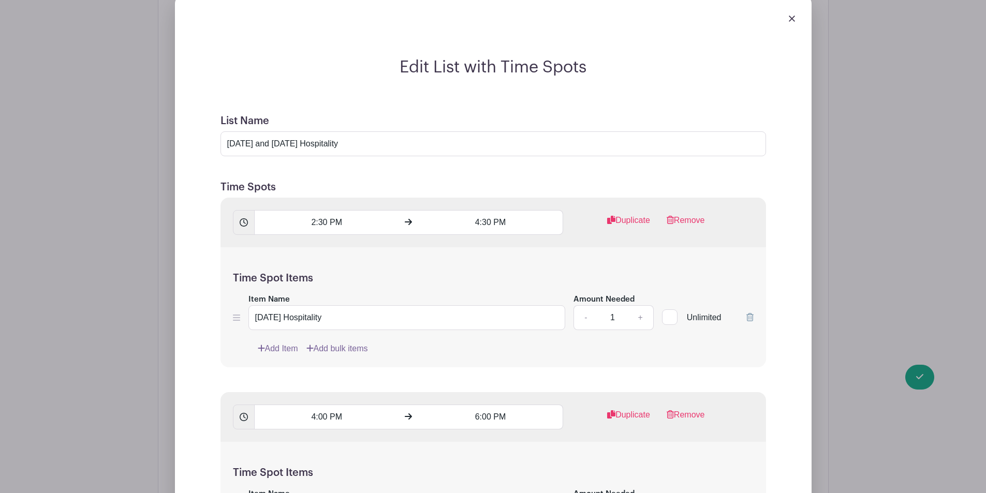
scroll to position [1918, 0]
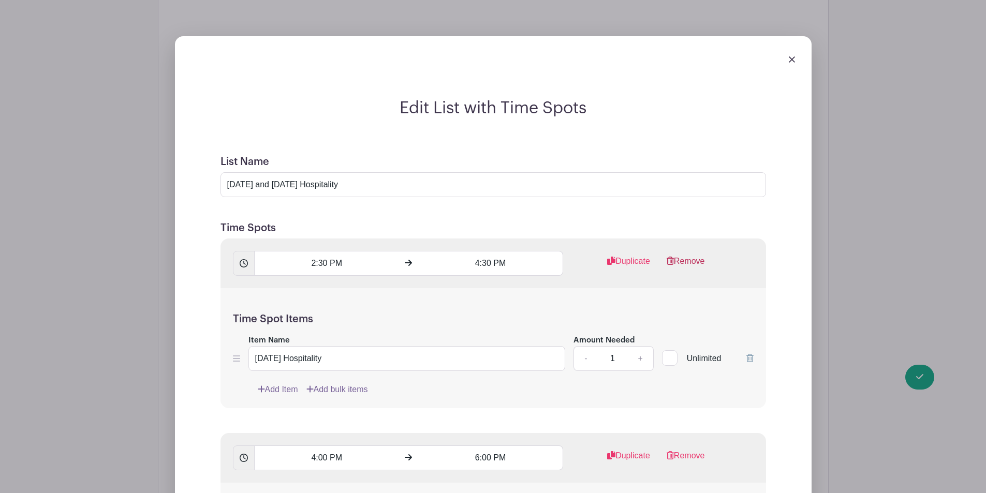
click at [689, 255] on link "Remove" at bounding box center [686, 265] width 38 height 21
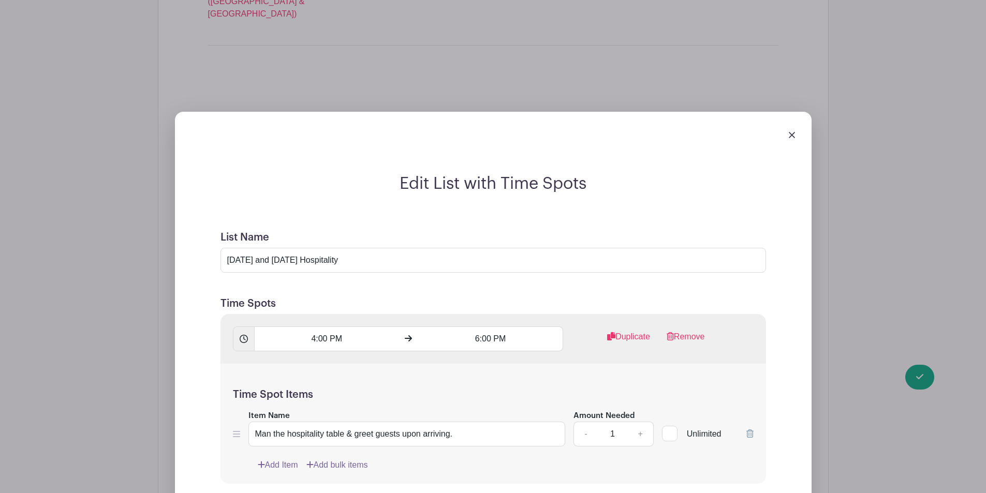
scroll to position [1866, 0]
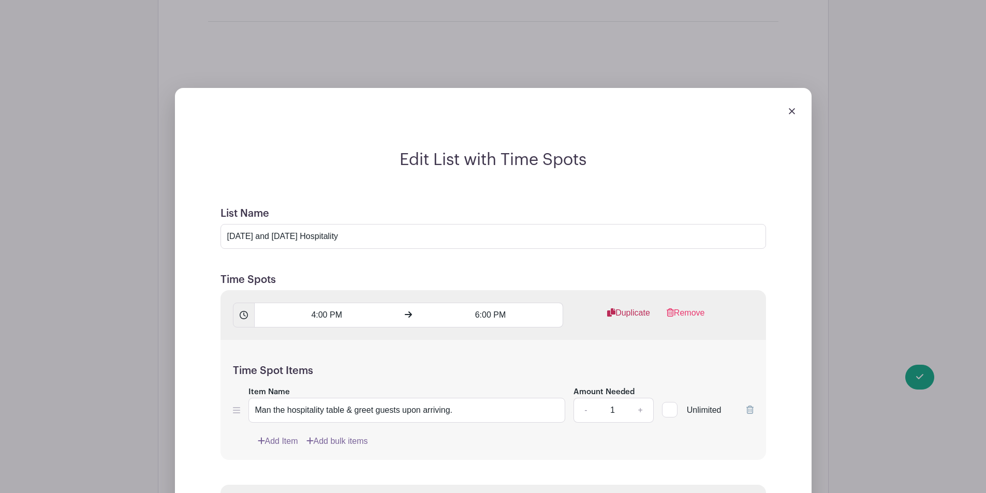
click at [624, 307] on link "Duplicate" at bounding box center [628, 317] width 43 height 21
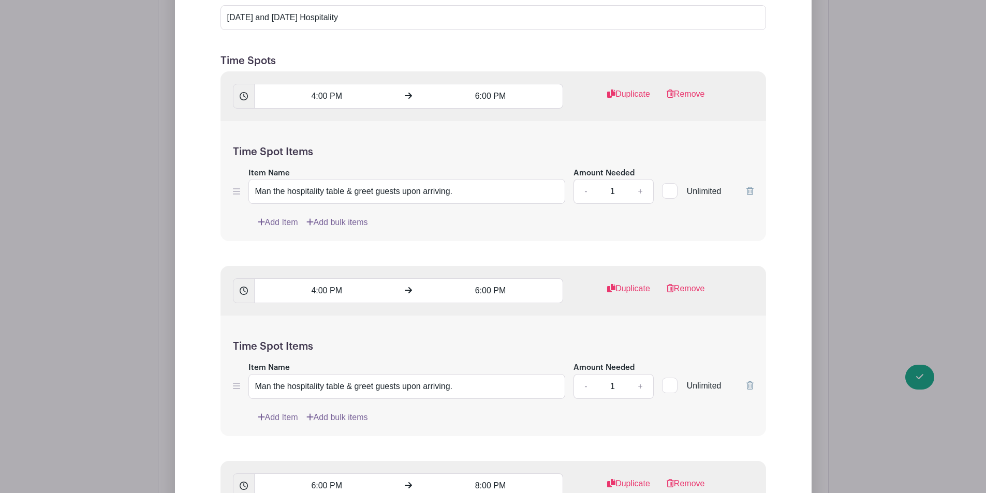
scroll to position [2280, 0]
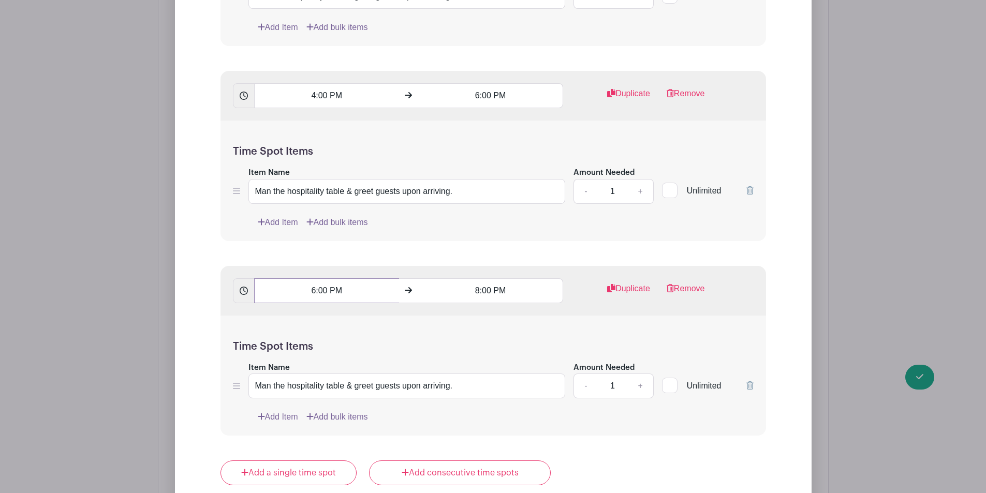
click at [331, 279] on input "6:00 PM" at bounding box center [326, 291] width 145 height 25
click at [265, 231] on div "06" at bounding box center [273, 238] width 34 height 20
click at [392, 245] on div "07" at bounding box center [388, 238] width 35 height 20
click at [333, 238] on div "00" at bounding box center [341, 238] width 34 height 20
click at [347, 235] on div "30" at bounding box center [350, 238] width 35 height 20
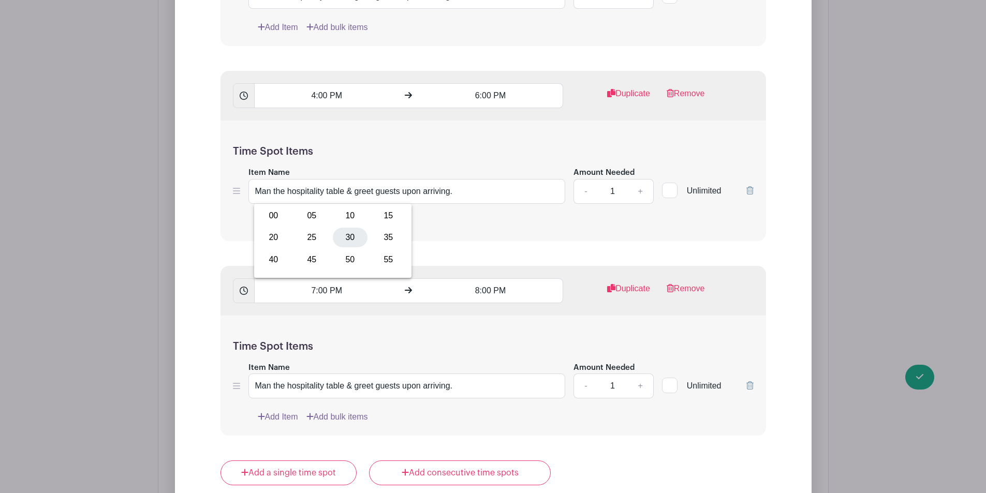
type input "7:30 PM"
click at [474, 279] on input "8:00 PM" at bounding box center [490, 291] width 145 height 25
click at [448, 232] on div "08" at bounding box center [437, 238] width 34 height 20
click at [480, 257] on div "09" at bounding box center [476, 260] width 35 height 20
click at [495, 229] on div "00" at bounding box center [505, 238] width 34 height 20
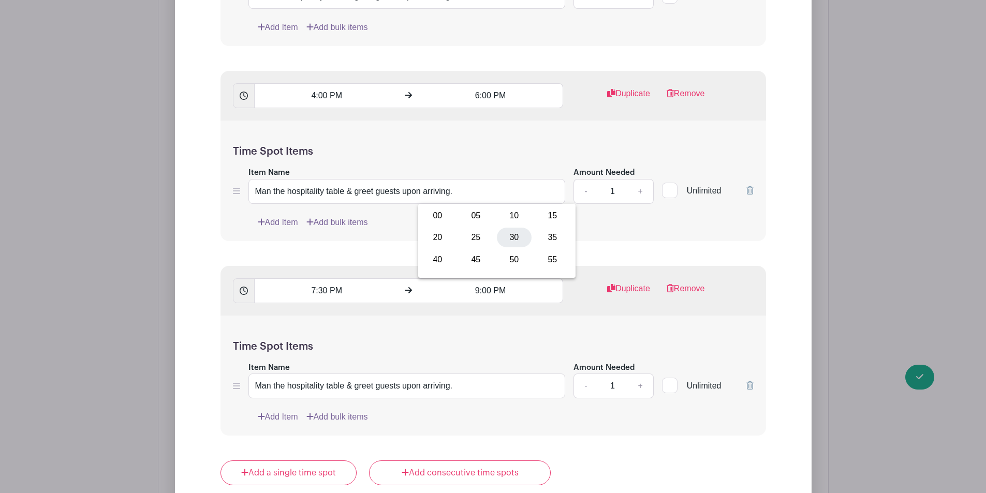
click at [515, 237] on div "30" at bounding box center [514, 238] width 35 height 20
type input "9:30 PM"
click at [335, 279] on input "7:30 PM" at bounding box center [326, 291] width 145 height 25
click at [341, 279] on input "7:30 PM" at bounding box center [326, 291] width 145 height 25
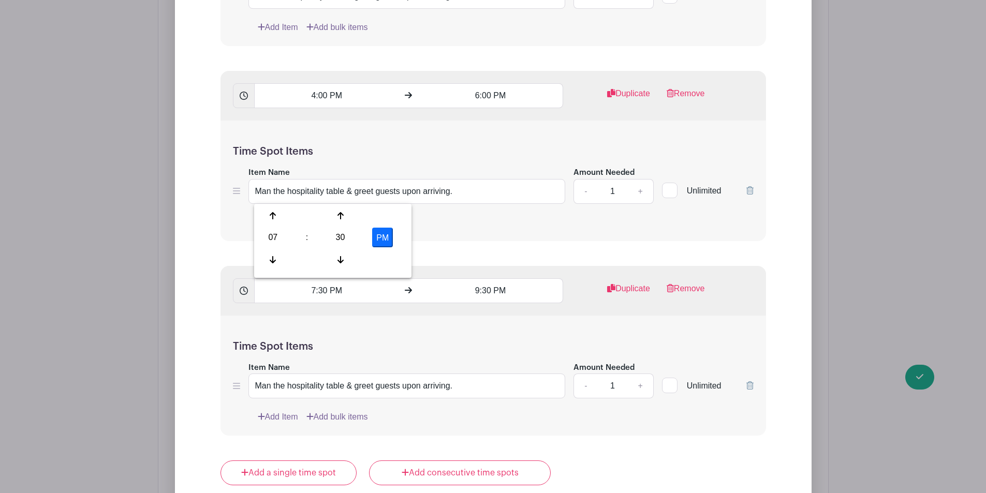
click at [373, 236] on button "PM" at bounding box center [382, 238] width 21 height 20
click at [379, 235] on button "AM" at bounding box center [382, 238] width 21 height 20
click at [379, 235] on button "PM" at bounding box center [382, 238] width 21 height 20
type input "7:30 AM"
click at [502, 279] on input "9:30 PM" at bounding box center [490, 291] width 145 height 25
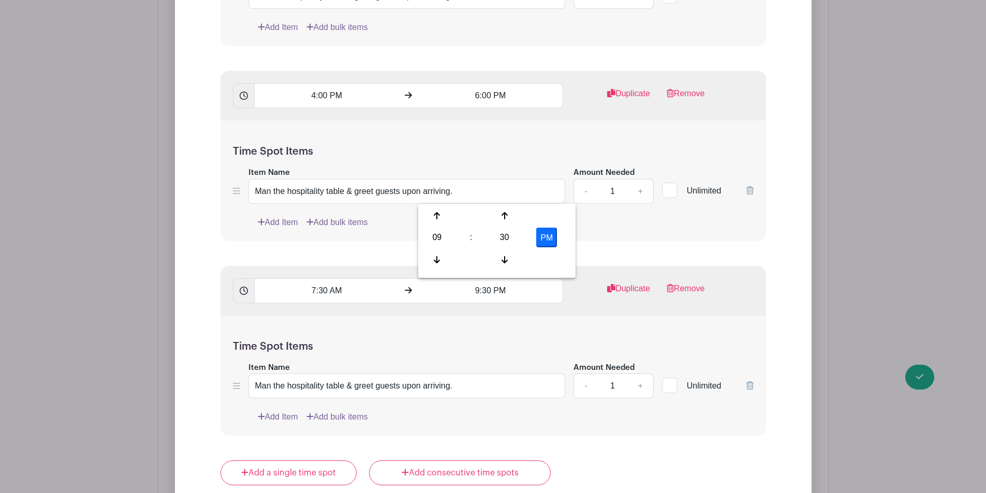
click at [548, 235] on button "PM" at bounding box center [546, 238] width 21 height 20
type input "9:30 AM"
click at [352, 374] on input "Man the hospitality table & greet guests upon arriving." at bounding box center [406, 386] width 317 height 25
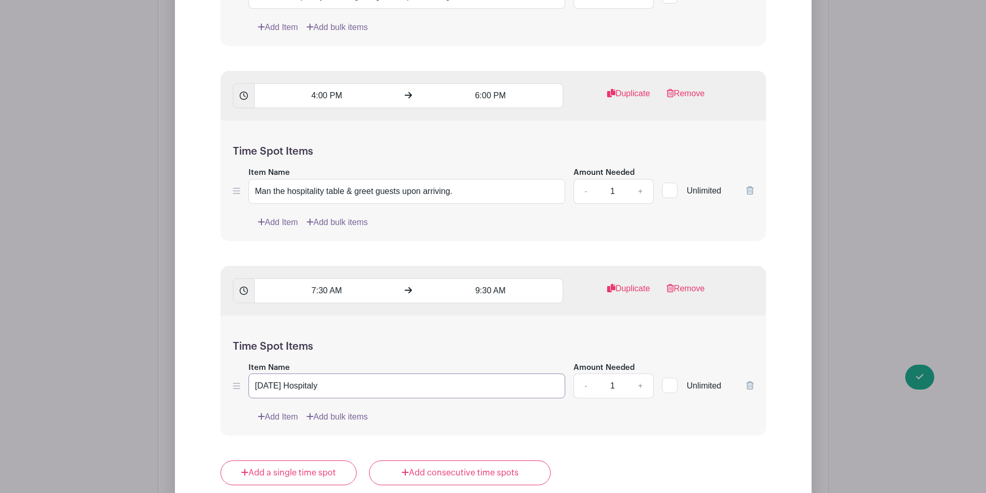
click at [307, 374] on input "Saturday Hospitaly" at bounding box center [406, 386] width 317 height 25
drag, startPoint x: 307, startPoint y: 290, endPoint x: 333, endPoint y: 298, distance: 27.7
click at [333, 374] on input "Saturday Hospitaly" at bounding box center [406, 386] width 317 height 25
click at [320, 374] on input "[DATE] Hospitality" at bounding box center [406, 386] width 317 height 25
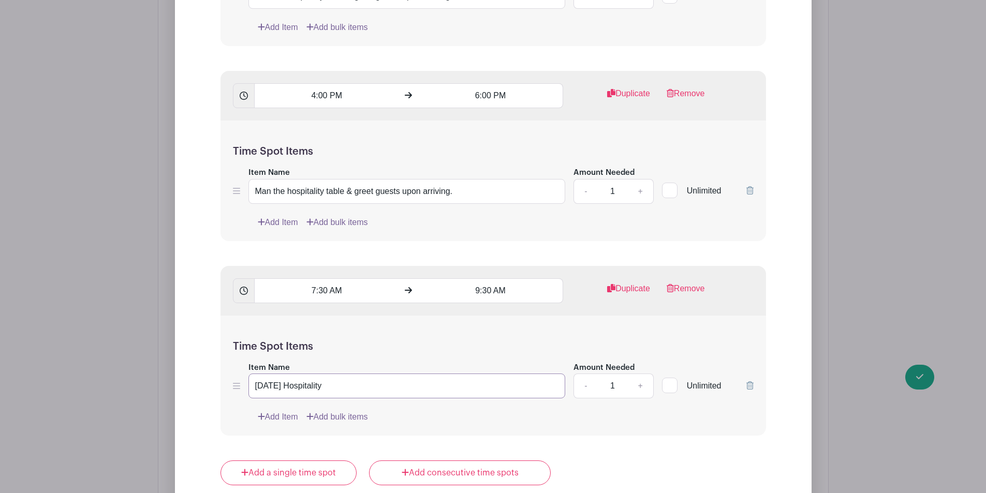
click at [315, 374] on input "[DATE] Hospitality" at bounding box center [406, 386] width 317 height 25
click at [348, 374] on input "[DATE] Hospitality" at bounding box center [406, 386] width 317 height 25
type input "[DATE] Hospitality"
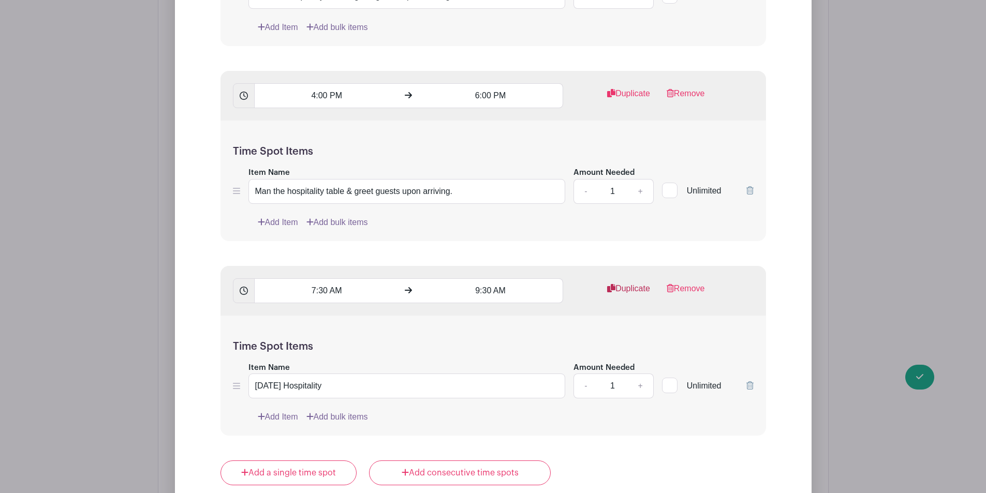
click at [621, 283] on link "Duplicate" at bounding box center [628, 293] width 43 height 21
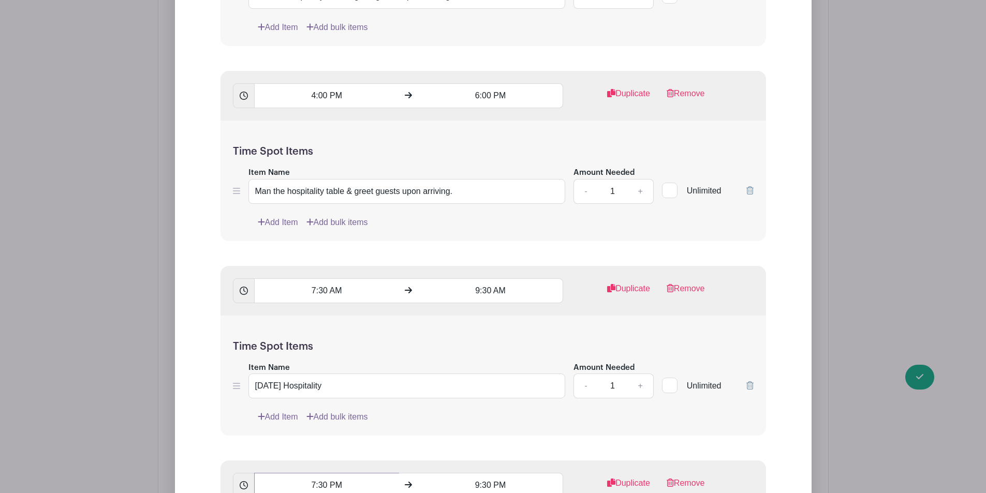
click at [325, 473] on input "7:30 PM" at bounding box center [326, 485] width 145 height 25
click at [268, 426] on div "03" at bounding box center [273, 432] width 34 height 20
click at [304, 452] on div "09" at bounding box center [312, 455] width 35 height 20
click at [335, 423] on div "23" at bounding box center [341, 432] width 34 height 20
click at [342, 429] on div "30" at bounding box center [350, 432] width 35 height 20
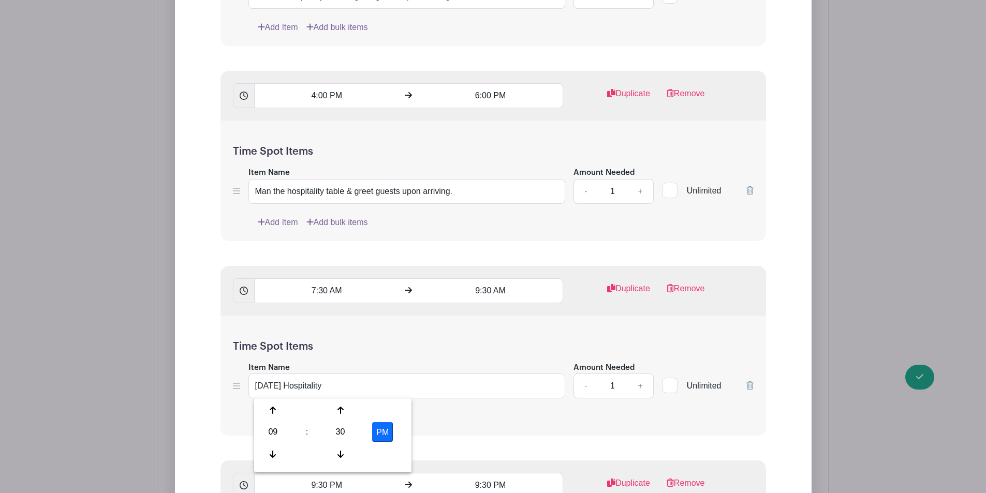
click at [369, 446] on div at bounding box center [383, 455] width 44 height 20
click at [386, 434] on button "PM" at bounding box center [382, 432] width 21 height 20
type input "9:30 AM"
click at [481, 473] on input "9:30 PM" at bounding box center [490, 485] width 145 height 25
click at [441, 426] on div "03" at bounding box center [437, 432] width 34 height 20
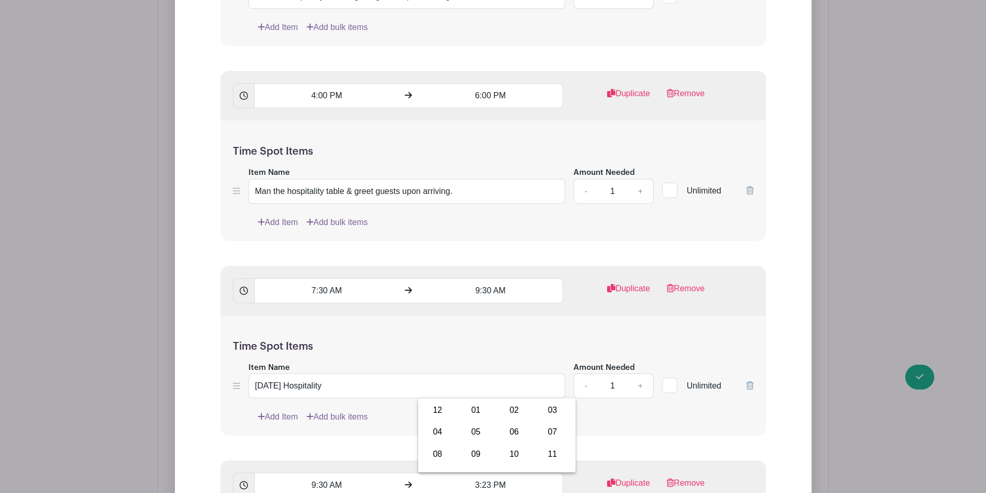
click at [539, 465] on div "12 01 02 03 04 05 06 07 08 09 10 11" at bounding box center [496, 434] width 153 height 66
click at [550, 458] on div "11" at bounding box center [552, 455] width 35 height 20
click at [500, 428] on div "23" at bounding box center [505, 432] width 34 height 20
click at [504, 426] on div "30" at bounding box center [514, 432] width 35 height 20
click at [491, 473] on input "11:30 PM" at bounding box center [490, 485] width 145 height 25
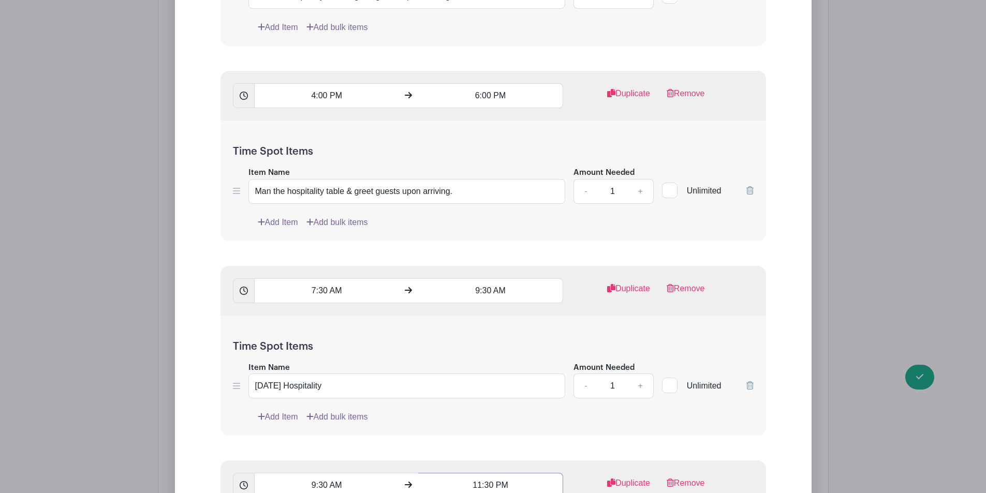
click at [503, 473] on input "11:30 PM" at bounding box center [490, 485] width 145 height 25
click at [535, 428] on div "PM" at bounding box center [547, 432] width 44 height 20
click at [542, 427] on button "PM" at bounding box center [546, 432] width 21 height 20
type input "11:30 AM"
drag, startPoint x: 544, startPoint y: 353, endPoint x: 537, endPoint y: 354, distance: 6.8
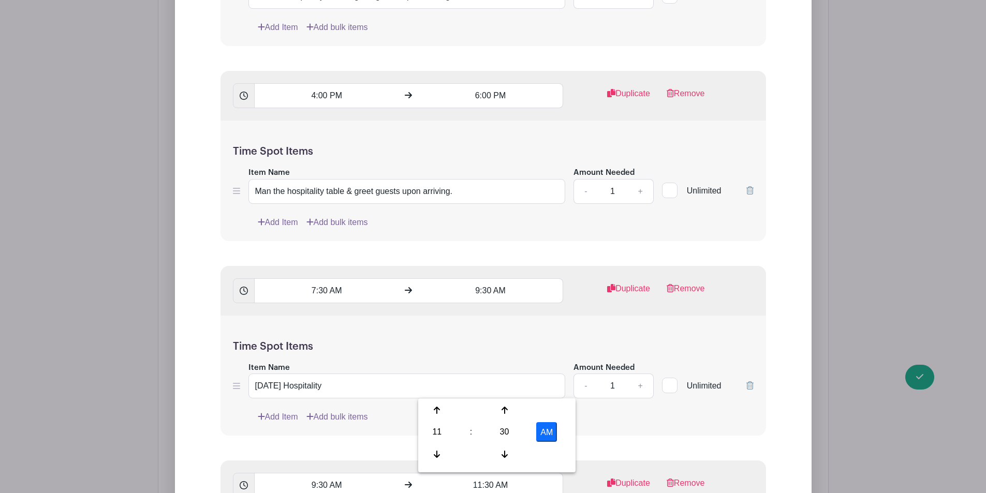
click at [544, 352] on form "List Name Friday and Saturday Hospitality Time Spots 2:30 PM 4:30 PM Duplicate …" at bounding box center [493, 306] width 571 height 1050
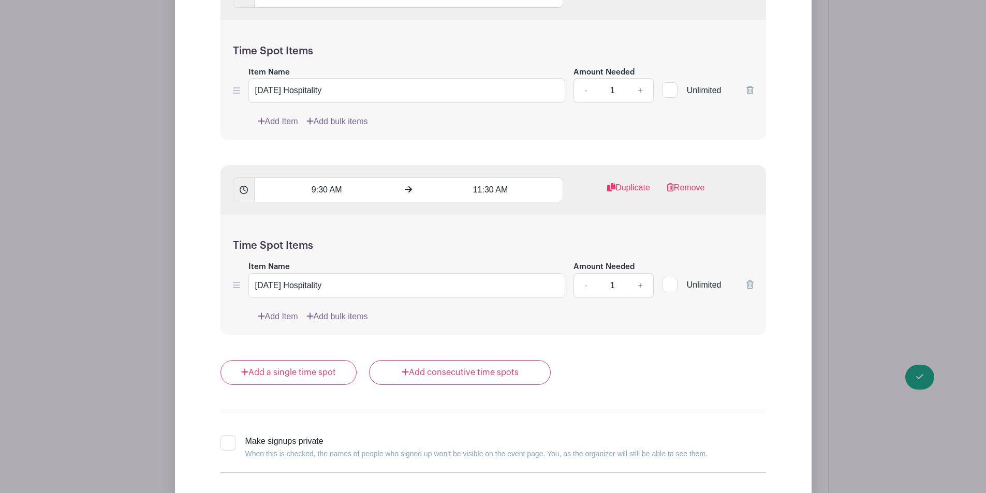
scroll to position [2591, 0]
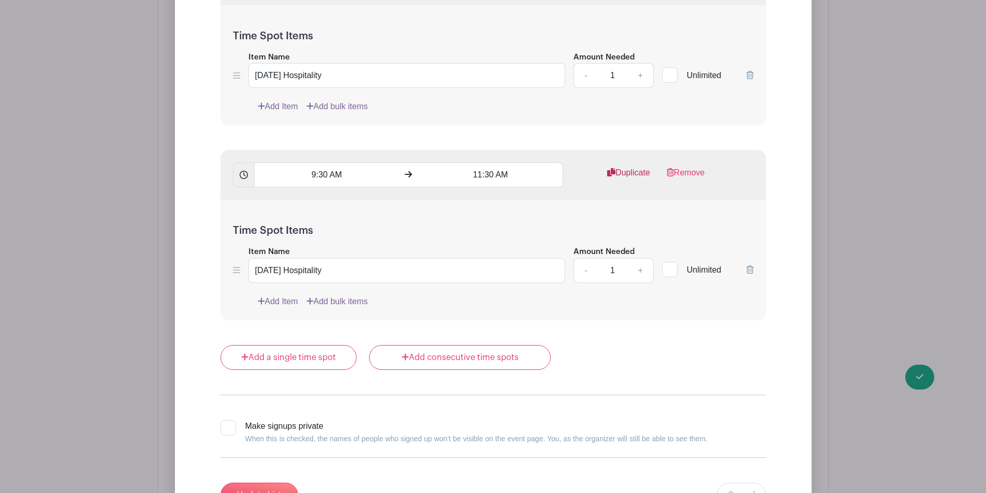
click at [629, 167] on link "Duplicate" at bounding box center [628, 177] width 43 height 21
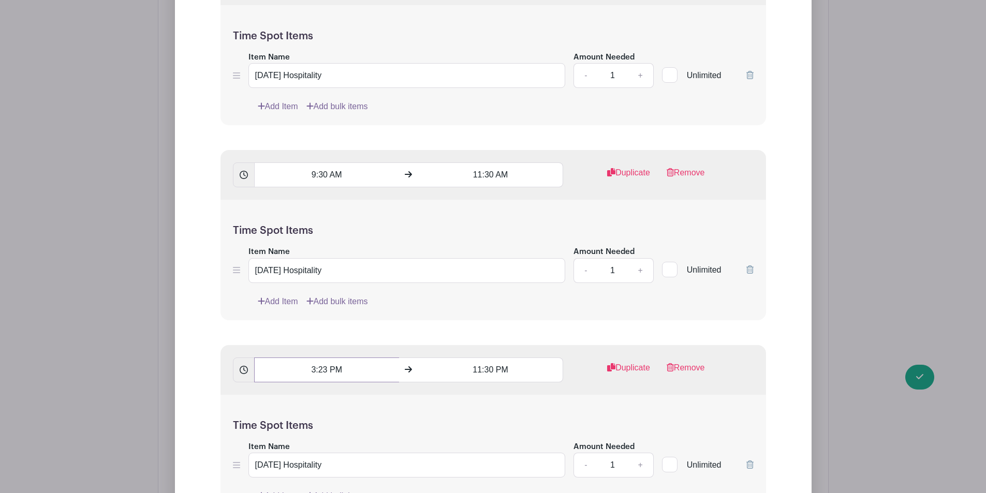
click at [320, 358] on input "3:23 PM" at bounding box center [326, 370] width 145 height 25
click at [269, 308] on div "03" at bounding box center [273, 317] width 34 height 20
drag, startPoint x: 265, startPoint y: 287, endPoint x: 361, endPoint y: 284, distance: 96.3
click at [266, 287] on div "12" at bounding box center [273, 295] width 35 height 20
click at [352, 317] on div "23" at bounding box center [341, 317] width 34 height 20
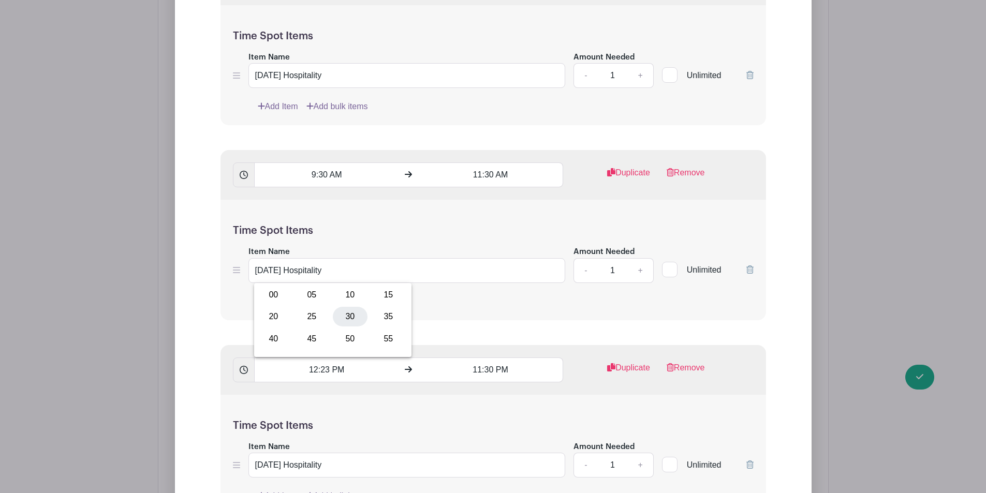
click at [351, 318] on div "30" at bounding box center [350, 317] width 35 height 20
type input "12:30 PM"
click at [480, 358] on input "11:30 PM" at bounding box center [490, 370] width 145 height 25
click at [449, 321] on div "03" at bounding box center [437, 317] width 34 height 20
click at [515, 298] on div "02" at bounding box center [514, 295] width 35 height 20
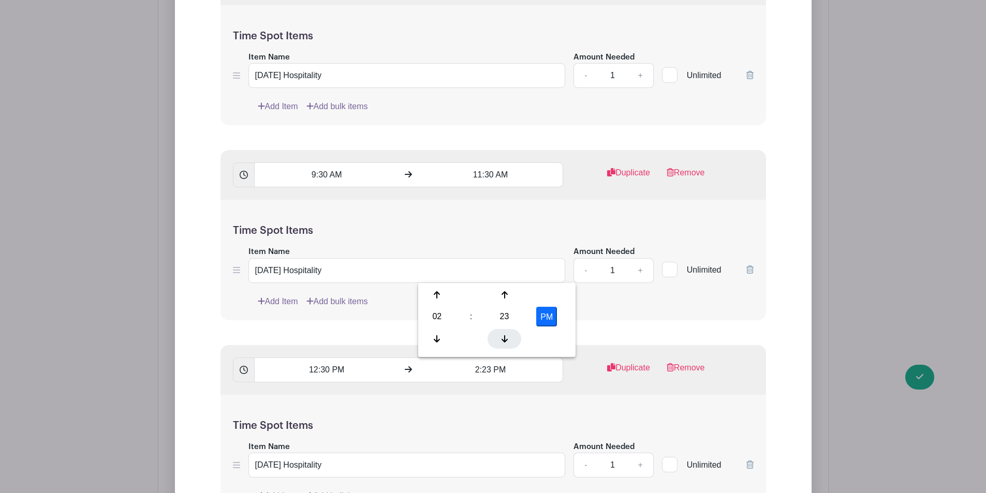
click at [510, 330] on div at bounding box center [505, 339] width 34 height 20
click at [508, 317] on div "22" at bounding box center [505, 317] width 34 height 20
click at [507, 317] on div "30" at bounding box center [514, 317] width 35 height 20
type input "2:30 PM"
click at [634, 362] on link "Duplicate" at bounding box center [628, 372] width 43 height 21
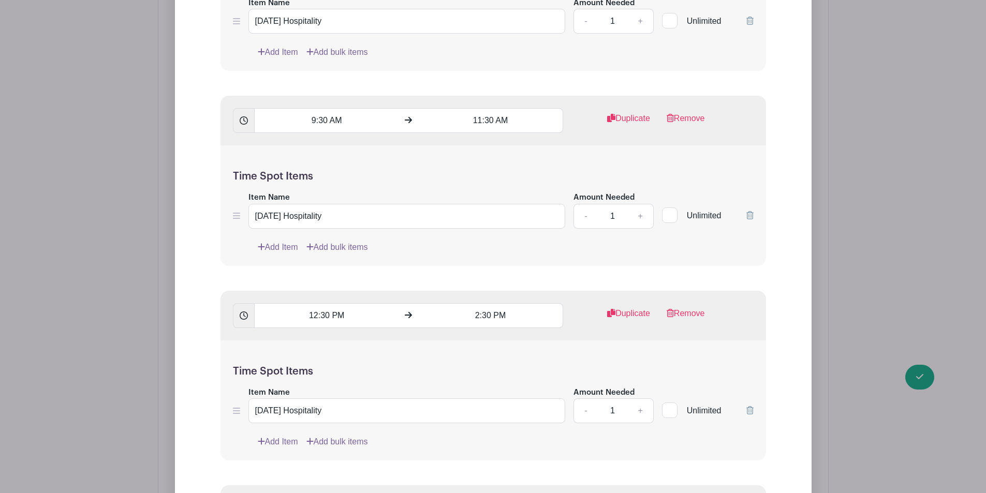
scroll to position [2695, 0]
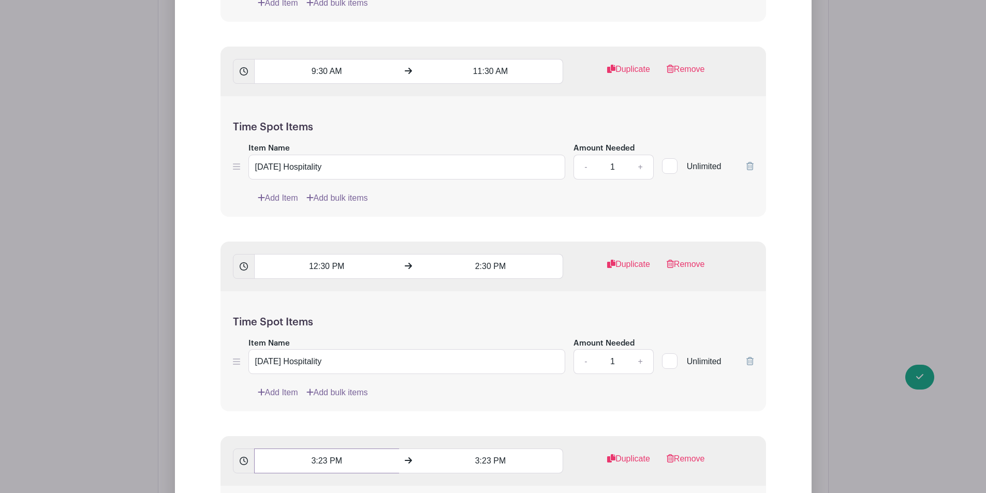
click at [336, 449] on input "3:23 PM" at bounding box center [326, 461] width 145 height 25
click at [280, 411] on div "03" at bounding box center [273, 408] width 34 height 20
click at [361, 388] on div "02" at bounding box center [350, 386] width 35 height 20
click at [345, 406] on div "23" at bounding box center [341, 408] width 34 height 20
click at [346, 405] on div "30" at bounding box center [350, 408] width 35 height 20
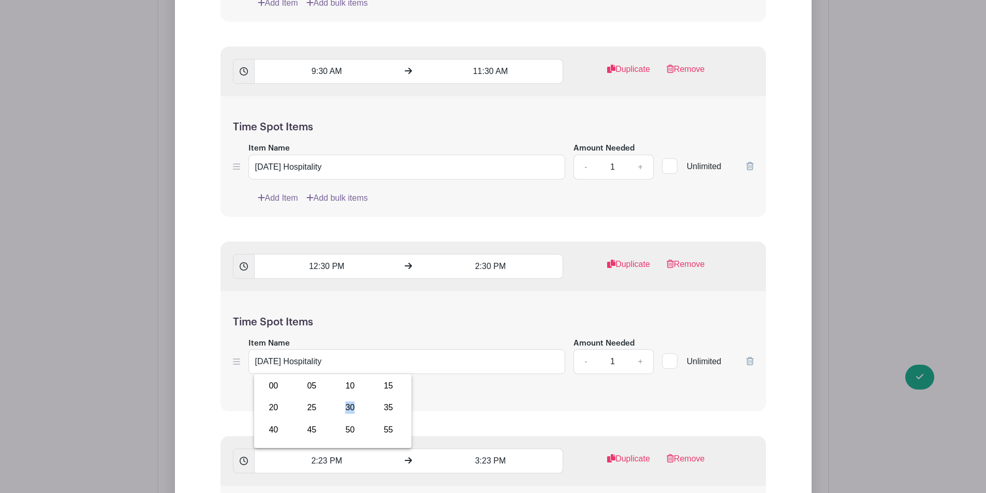
type input "2:30 PM"
click at [488, 449] on input "3:23 PM" at bounding box center [490, 461] width 145 height 25
click at [440, 410] on div "03" at bounding box center [437, 408] width 34 height 20
click at [440, 410] on div "04" at bounding box center [437, 408] width 35 height 20
click at [501, 412] on div "23" at bounding box center [505, 408] width 34 height 20
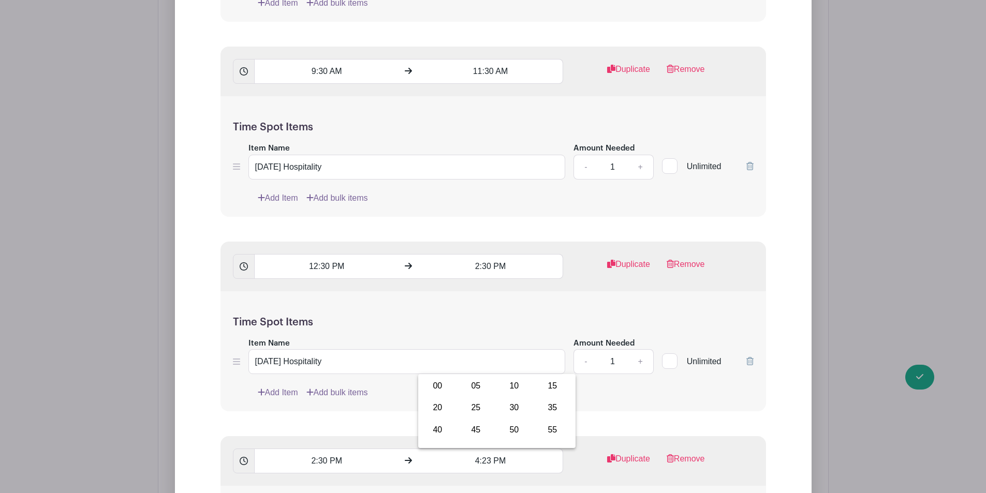
drag, startPoint x: 511, startPoint y: 411, endPoint x: 518, endPoint y: 406, distance: 8.5
click at [512, 411] on div "30" at bounding box center [514, 408] width 35 height 20
type input "4:30 PM"
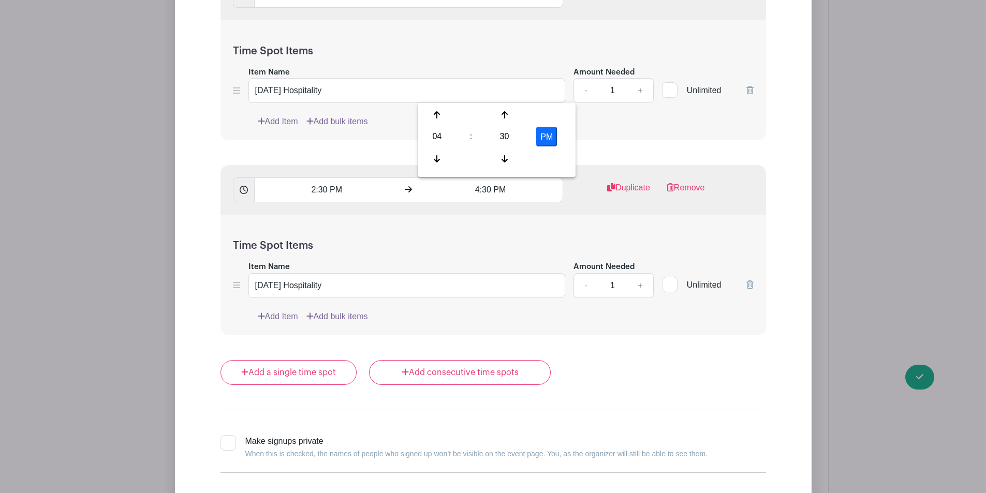
scroll to position [3005, 0]
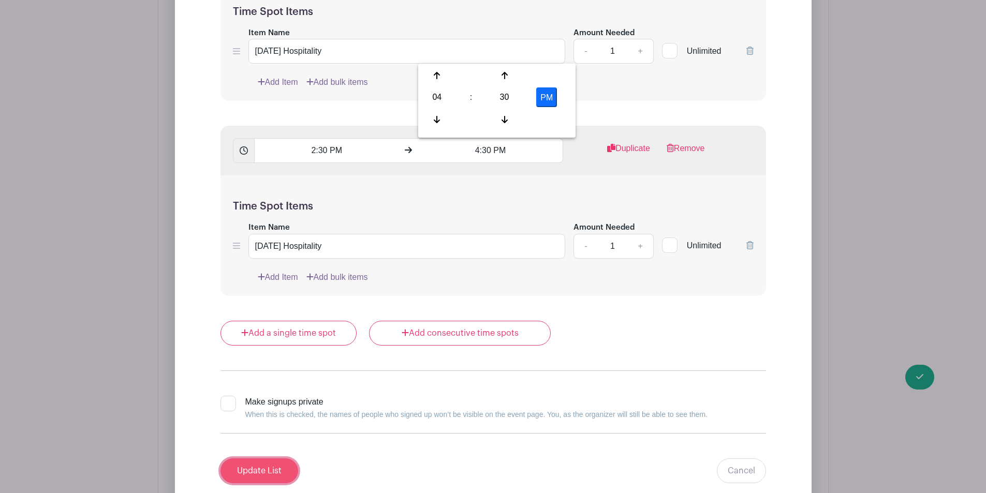
click at [270, 459] on input "Update List" at bounding box center [260, 471] width 78 height 25
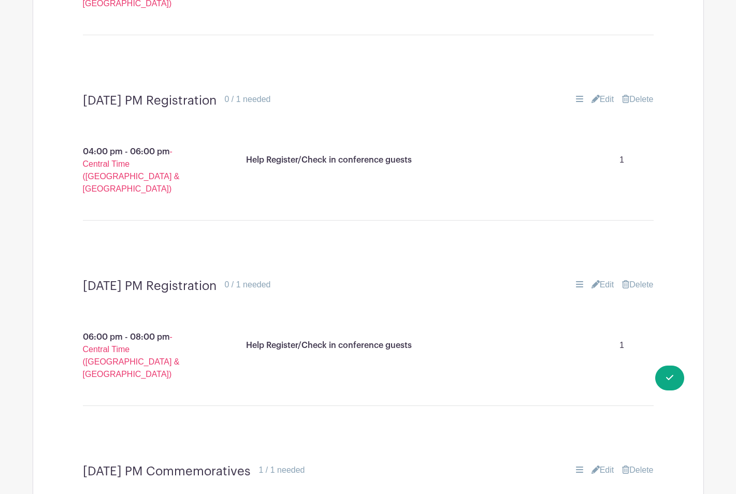
scroll to position [1035, 0]
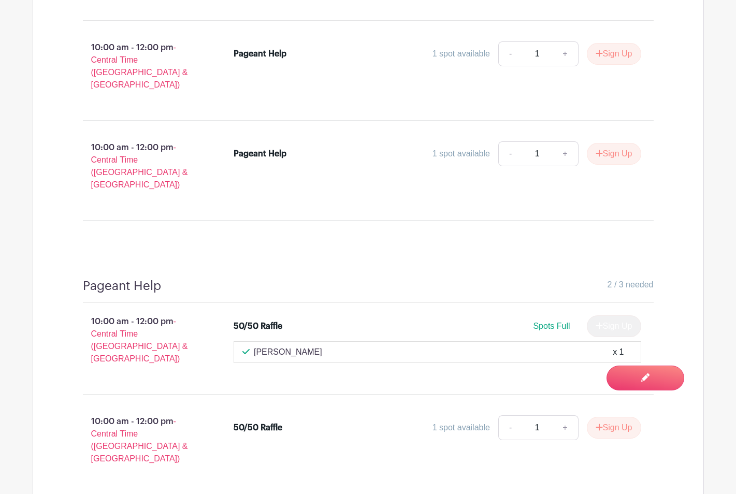
scroll to position [3676, 0]
